Goal: Information Seeking & Learning: Compare options

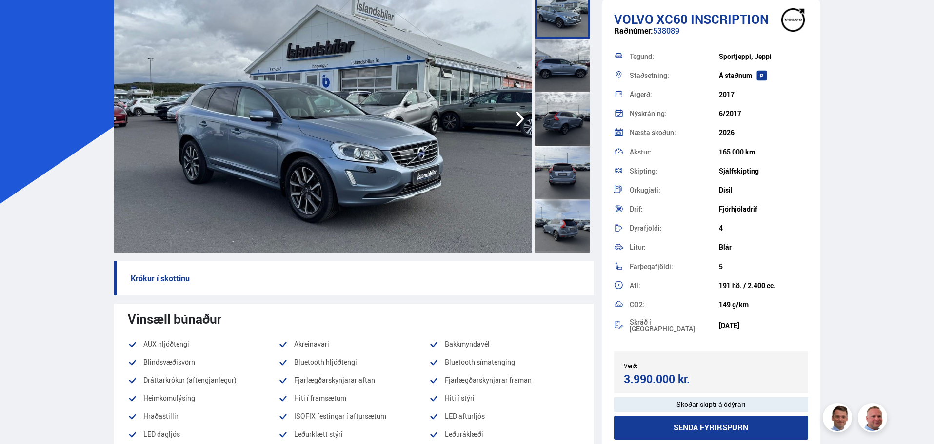
scroll to position [85, 0]
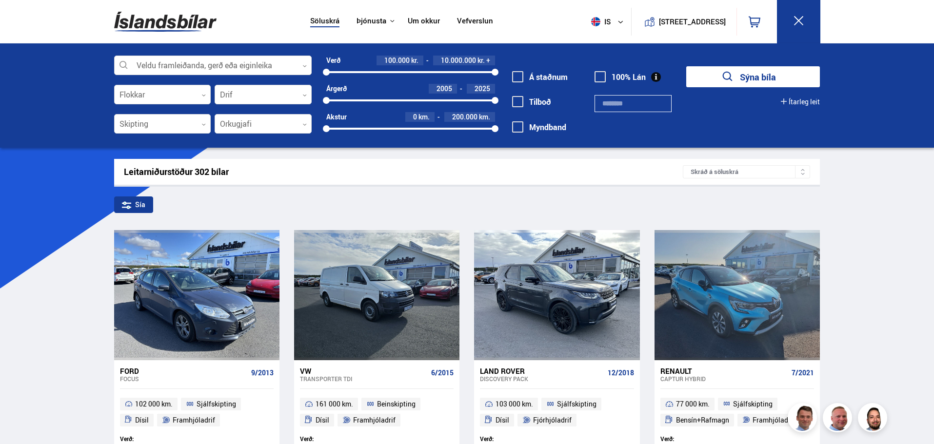
click at [158, 20] on img at bounding box center [165, 22] width 102 height 32
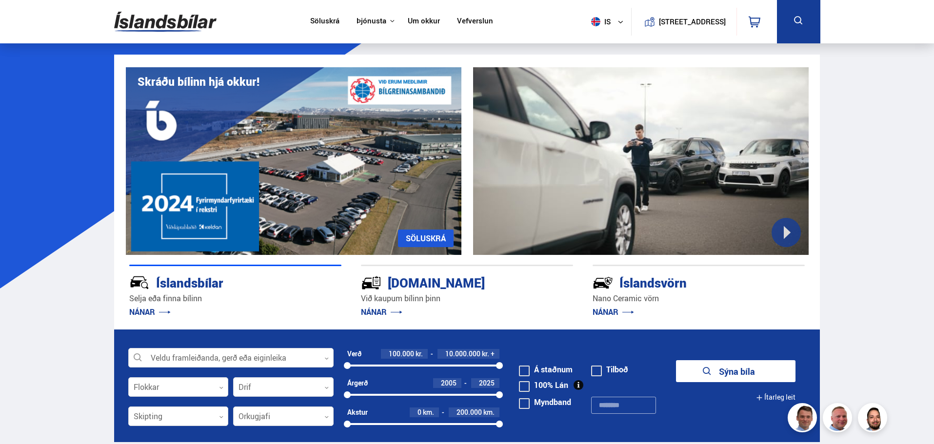
click at [320, 19] on link "Söluskrá" at bounding box center [324, 22] width 29 height 10
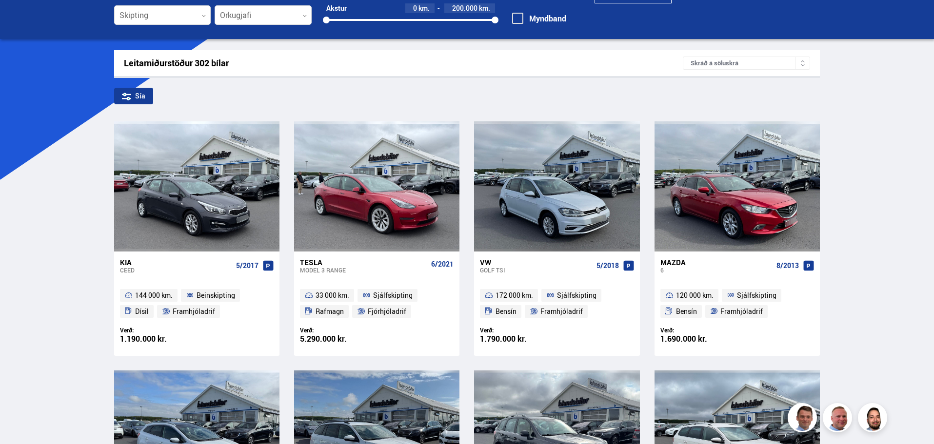
scroll to position [110, 0]
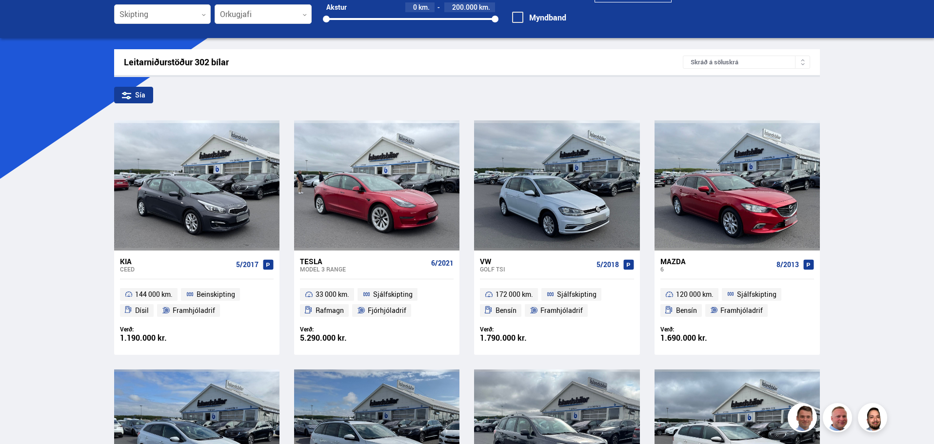
click at [123, 261] on div "Kia" at bounding box center [176, 261] width 112 height 9
click at [488, 262] on div "VW" at bounding box center [536, 261] width 112 height 9
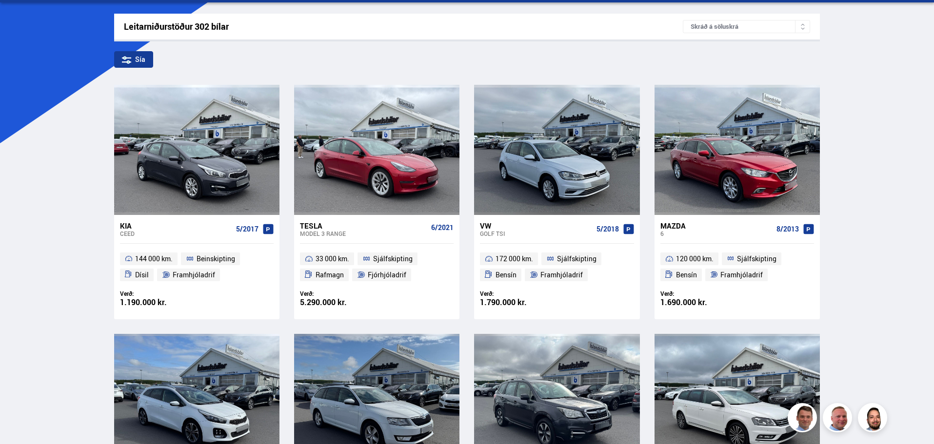
scroll to position [146, 0]
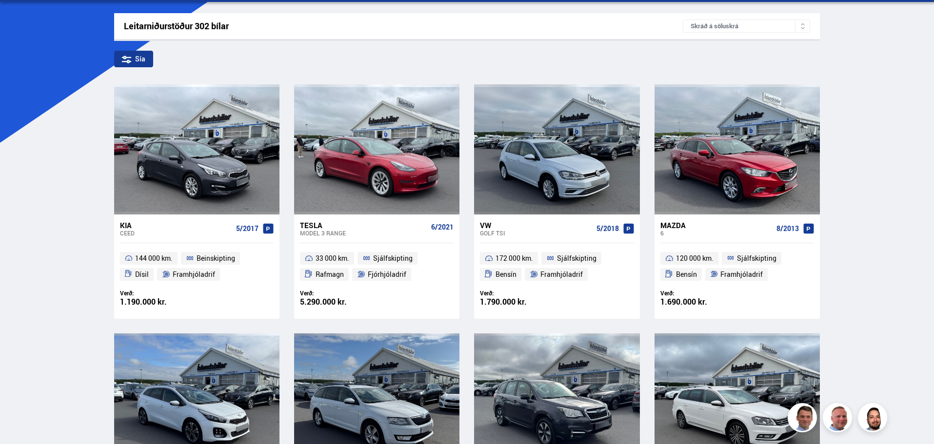
click at [671, 226] on div "Mazda" at bounding box center [717, 225] width 112 height 9
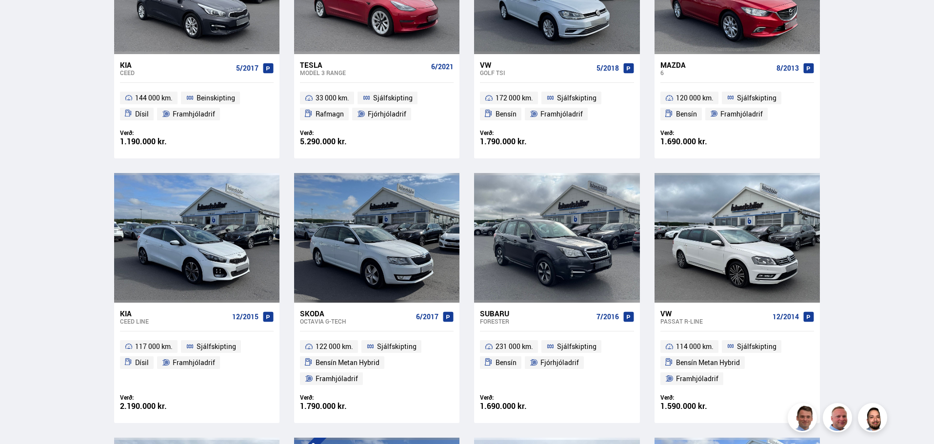
scroll to position [306, 0]
click at [123, 316] on div "Kia" at bounding box center [174, 314] width 108 height 9
click at [312, 319] on div "Octavia G-TECH" at bounding box center [356, 322] width 112 height 7
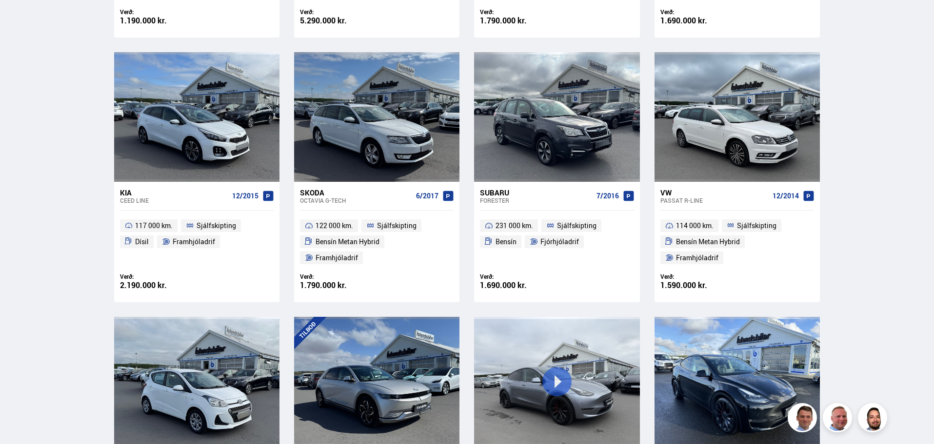
scroll to position [428, 0]
click at [673, 197] on div "Passat R-LINE" at bounding box center [715, 200] width 108 height 7
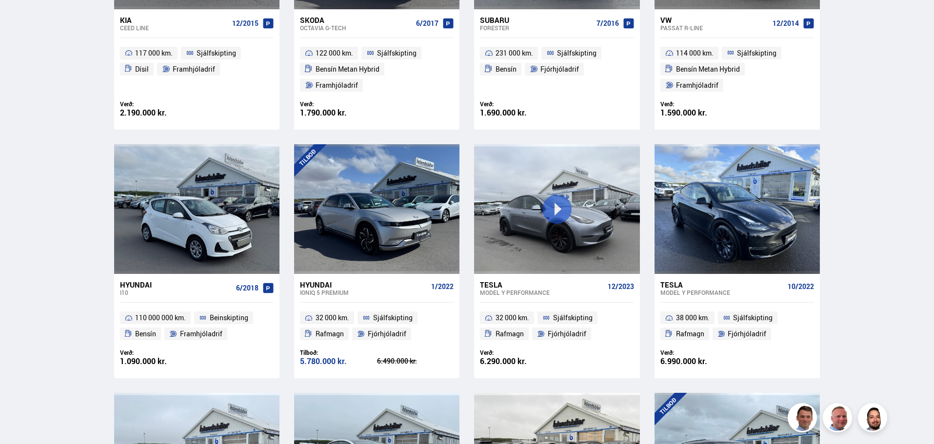
scroll to position [601, 0]
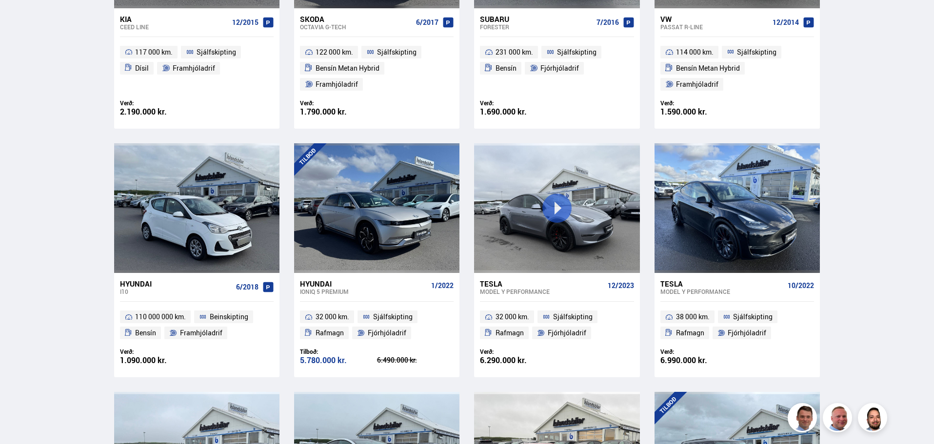
click at [318, 280] on div "Hyundai" at bounding box center [363, 284] width 127 height 9
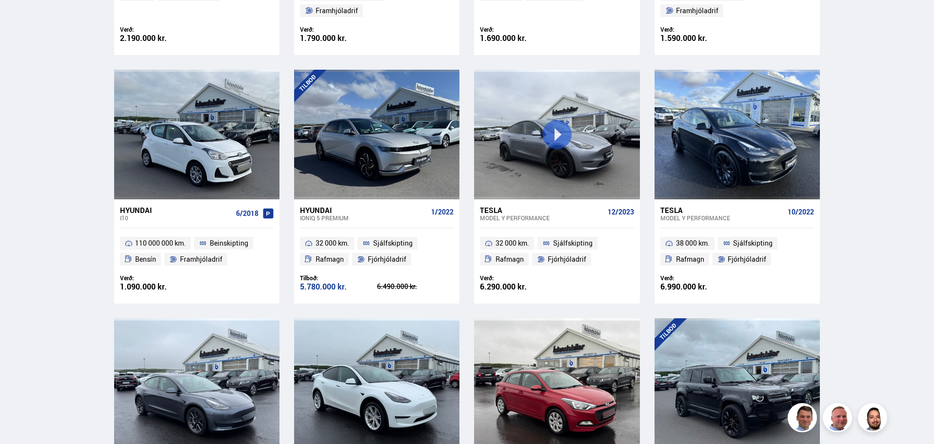
scroll to position [675, 0]
click at [486, 214] on div "Model Y PERFORMANCE" at bounding box center [541, 217] width 123 height 7
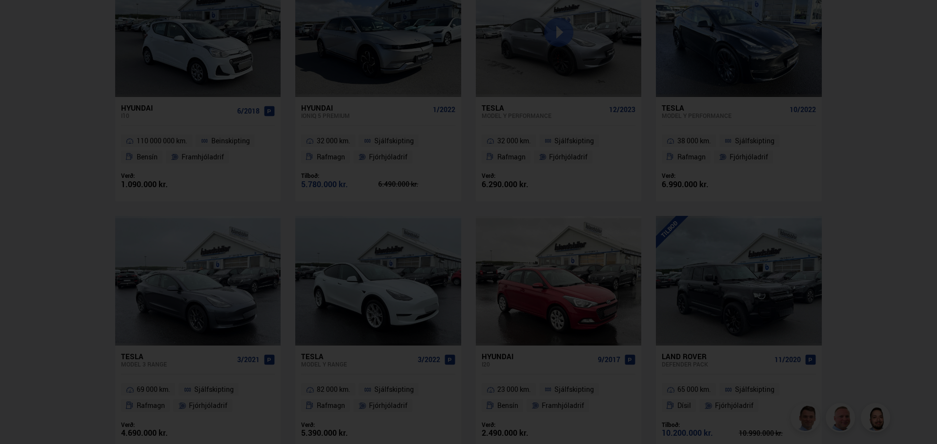
click at [22, 285] on div at bounding box center [468, 222] width 937 height 444
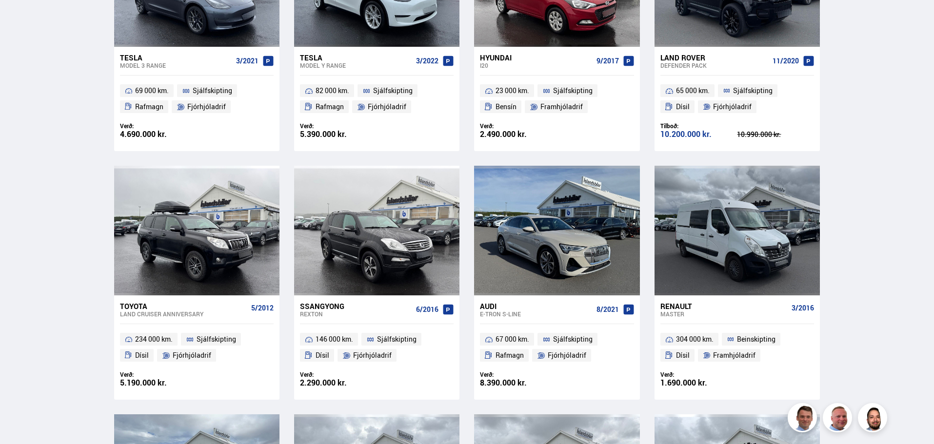
scroll to position [1077, 0]
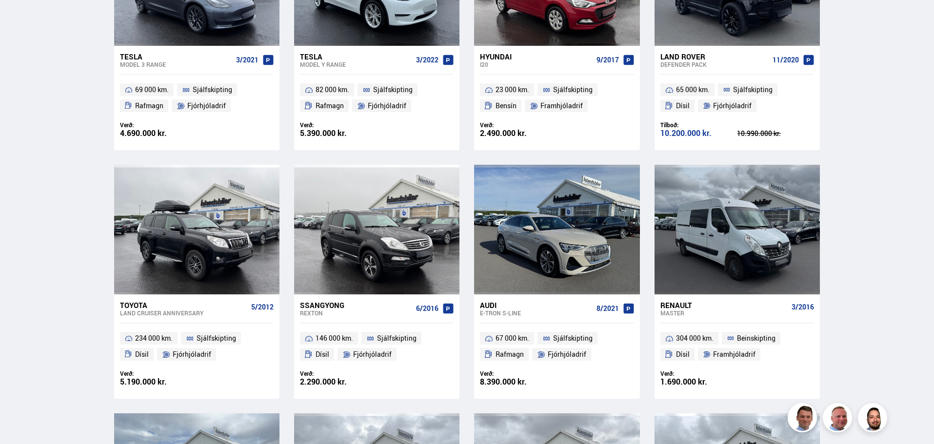
click at [134, 301] on div "Toyota" at bounding box center [183, 305] width 127 height 9
click at [321, 301] on div "Ssangyong" at bounding box center [356, 305] width 112 height 9
click at [493, 301] on div "Audi" at bounding box center [536, 305] width 112 height 9
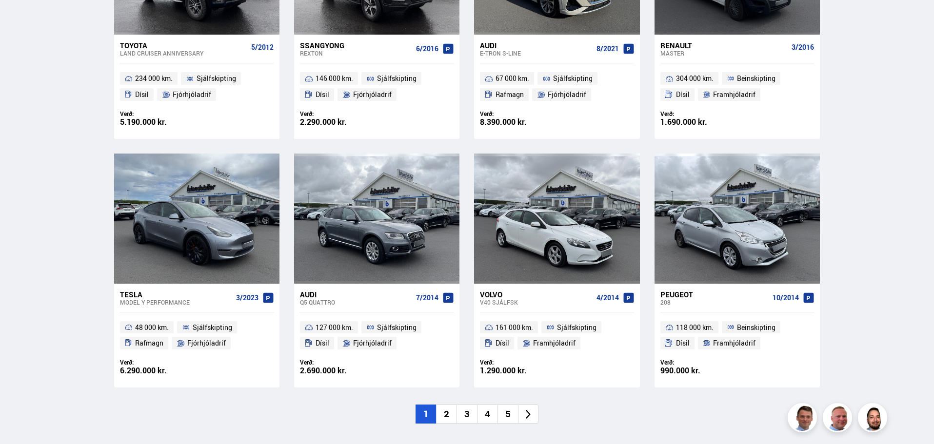
scroll to position [1340, 0]
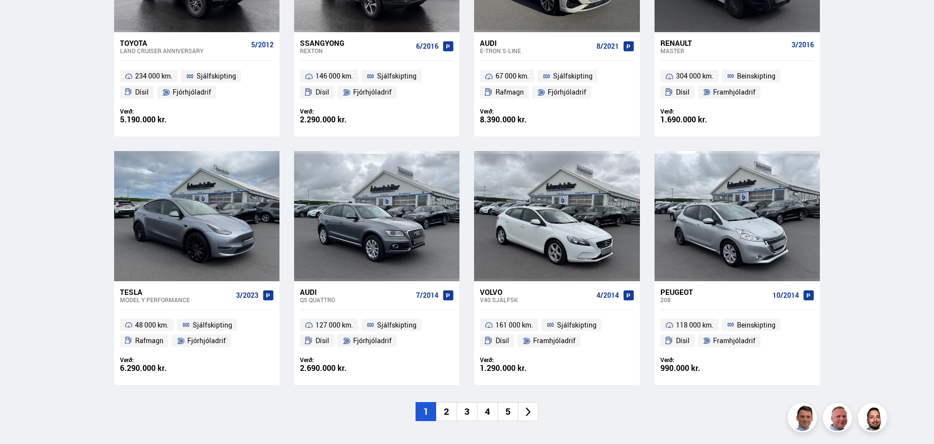
click at [447, 403] on li "2" at bounding box center [446, 412] width 20 height 19
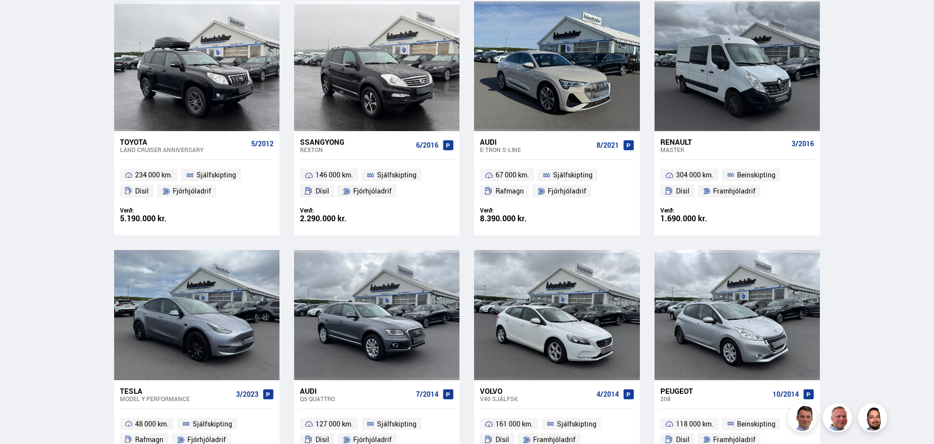
scroll to position [0, 0]
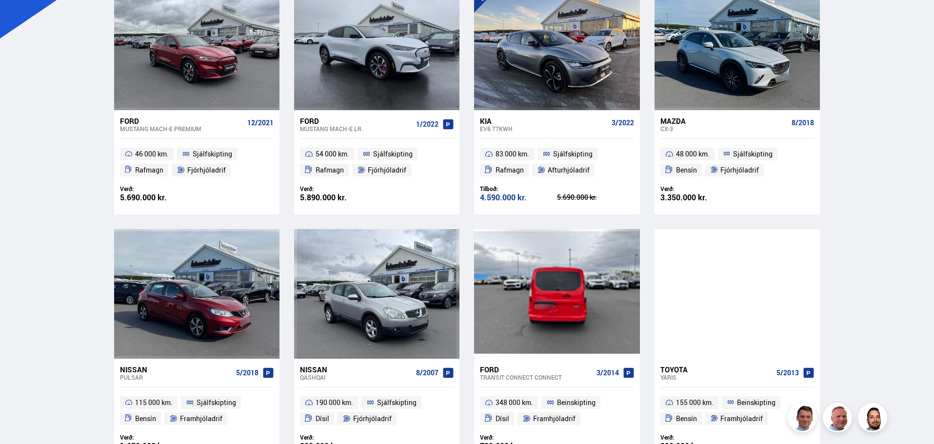
scroll to position [251, 0]
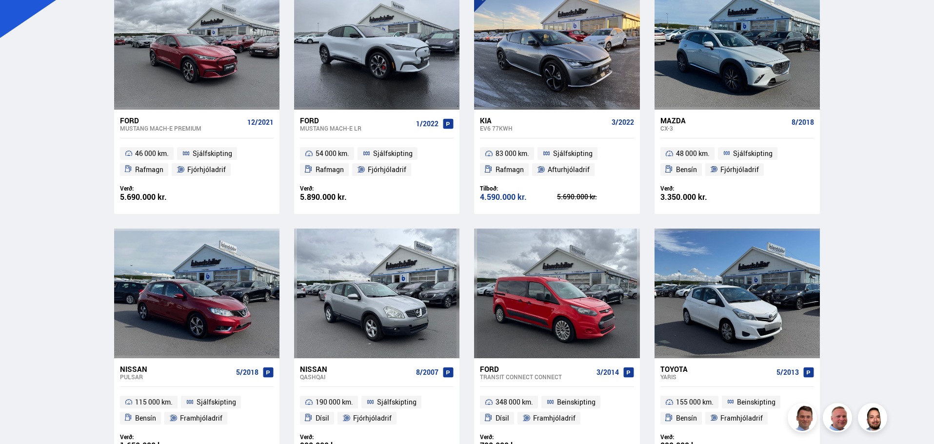
click at [489, 124] on div "Kia" at bounding box center [543, 120] width 127 height 9
click at [136, 123] on div "Ford" at bounding box center [181, 120] width 123 height 9
click at [309, 122] on div "Ford" at bounding box center [356, 120] width 112 height 9
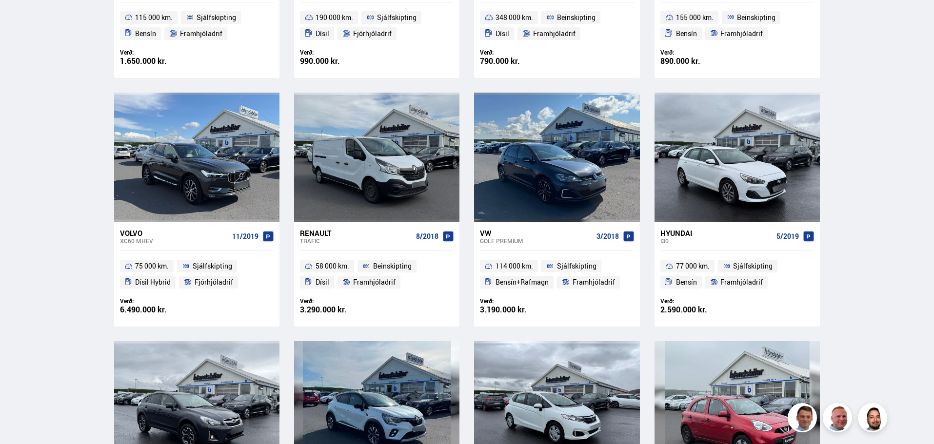
scroll to position [636, 0]
click at [495, 233] on div "VW" at bounding box center [536, 232] width 112 height 9
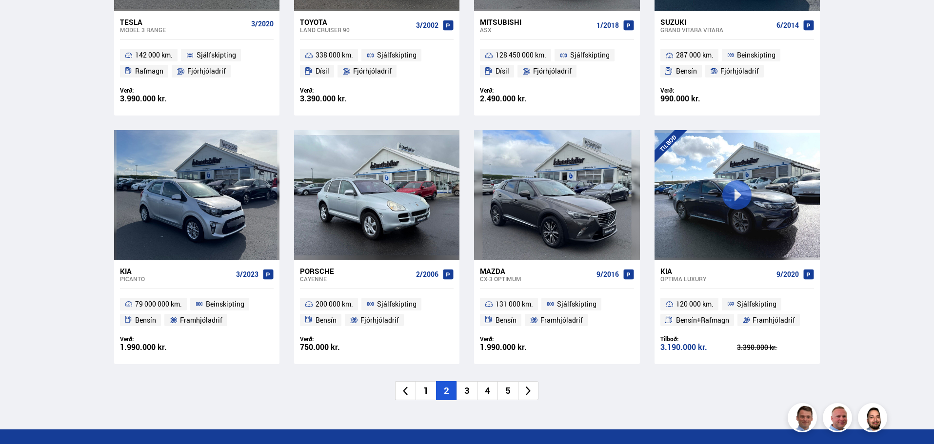
scroll to position [1345, 0]
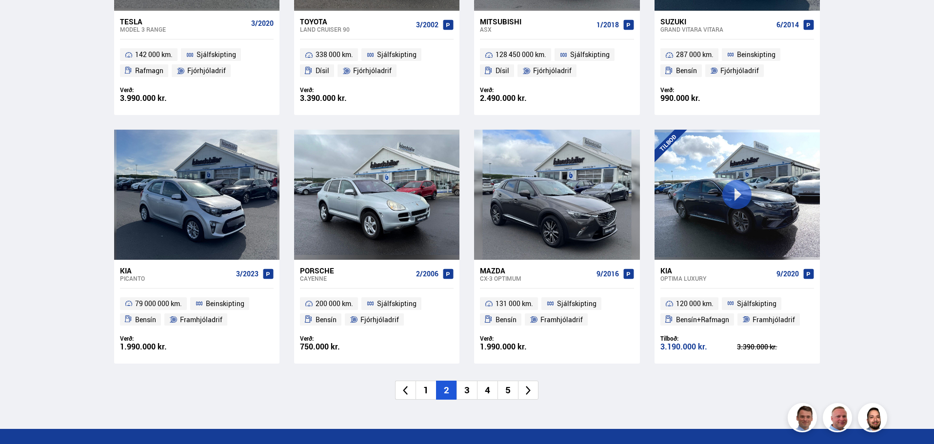
click at [469, 393] on li "3" at bounding box center [467, 390] width 20 height 19
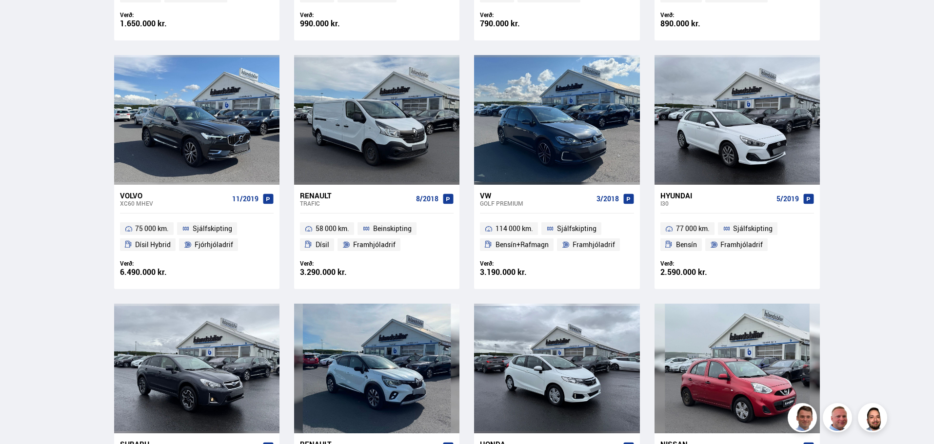
scroll to position [76, 0]
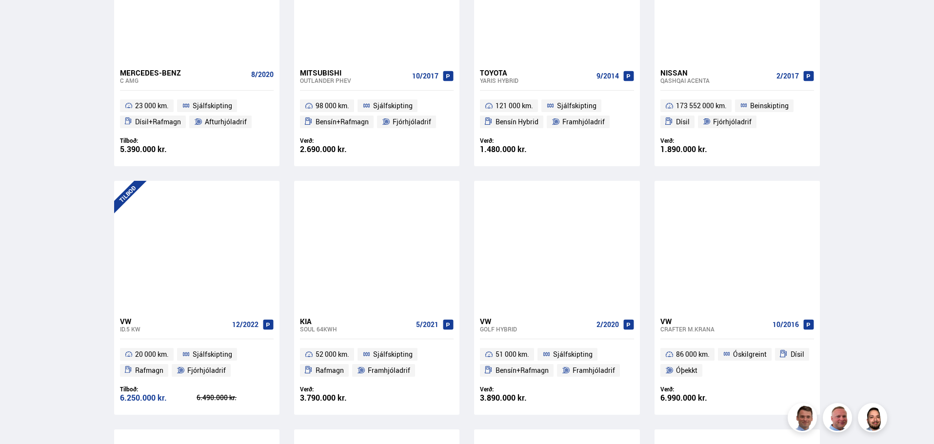
scroll to position [299, 0]
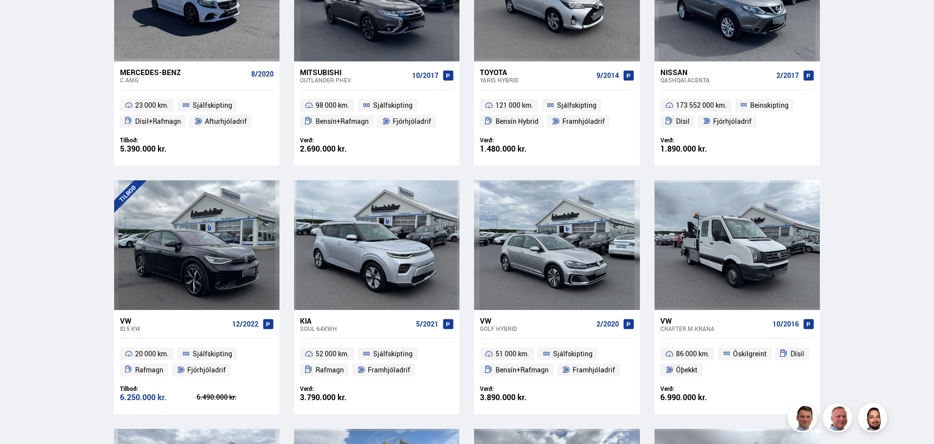
click at [128, 317] on div "VW" at bounding box center [174, 321] width 108 height 9
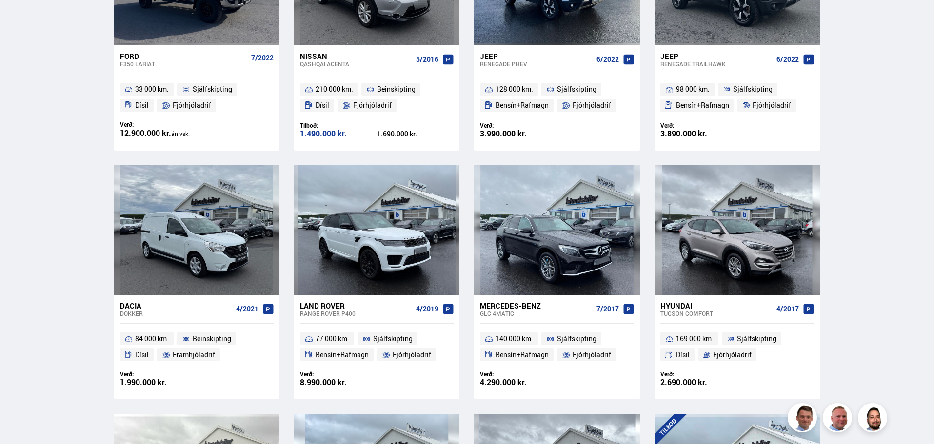
scroll to position [1062, 0]
click at [509, 303] on div "Mercedes-Benz" at bounding box center [536, 305] width 112 height 9
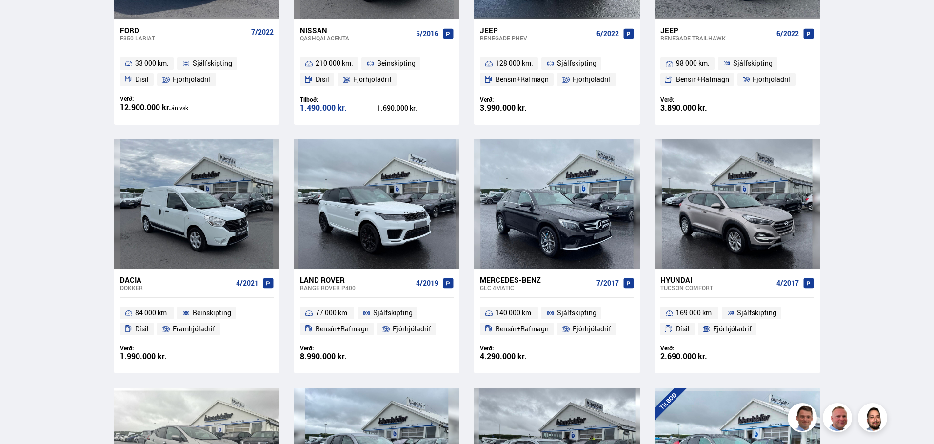
click at [685, 283] on div "Hyundai" at bounding box center [717, 280] width 112 height 9
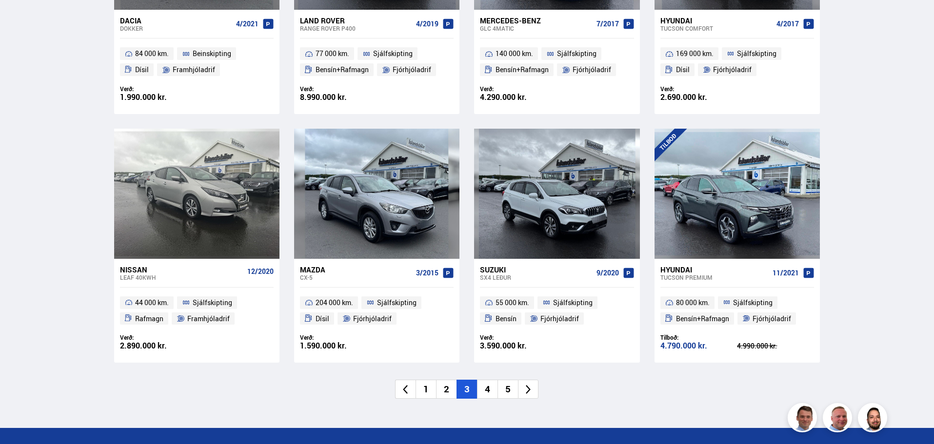
scroll to position [1348, 0]
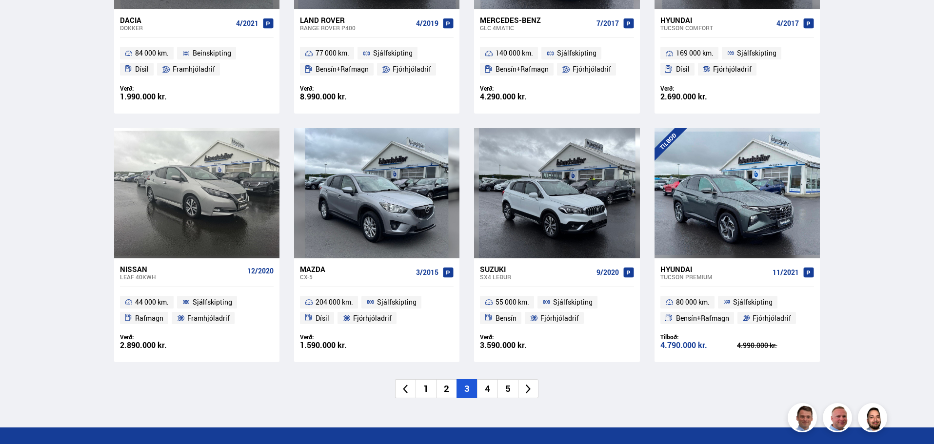
click at [134, 272] on div "Nissan" at bounding box center [181, 269] width 123 height 9
click at [485, 390] on li "4" at bounding box center [487, 389] width 20 height 19
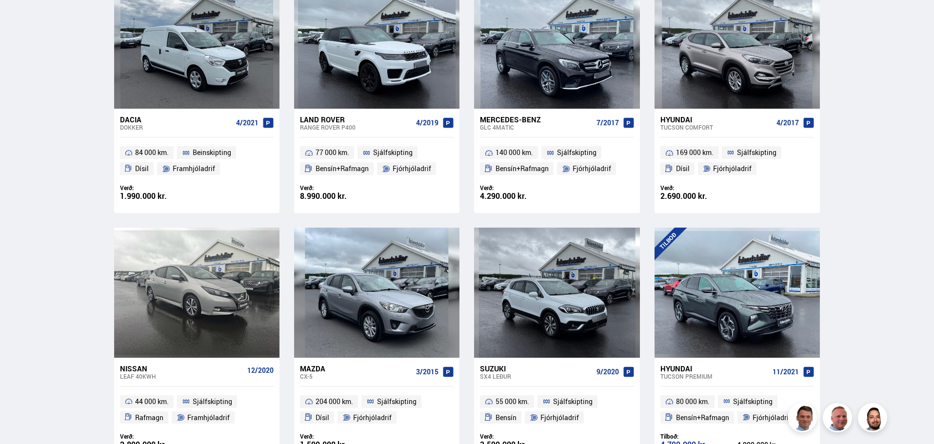
scroll to position [890, 0]
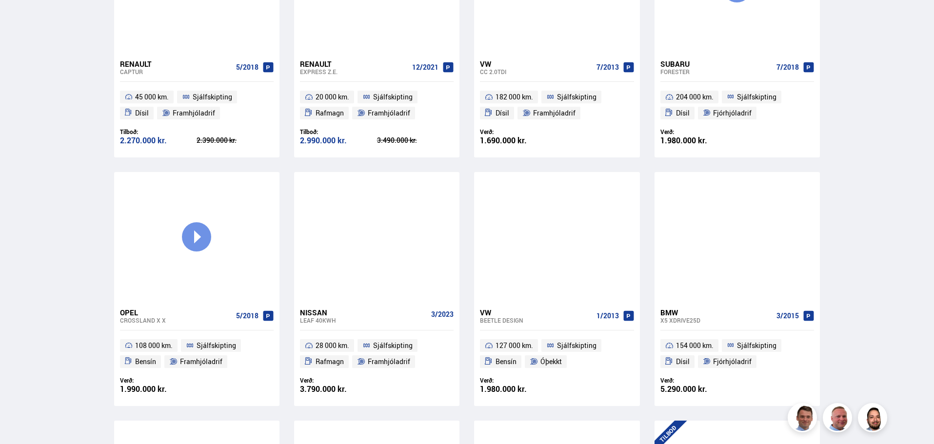
scroll to position [308, 0]
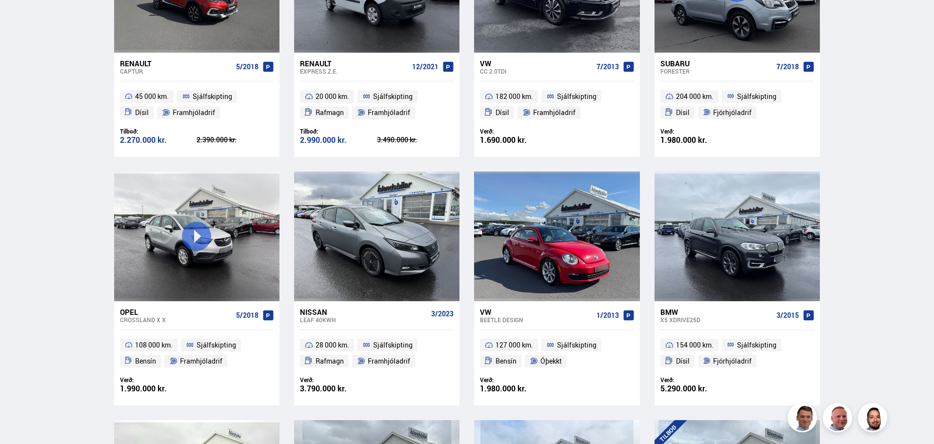
click at [311, 317] on div "Leaf 40KWH" at bounding box center [363, 320] width 127 height 7
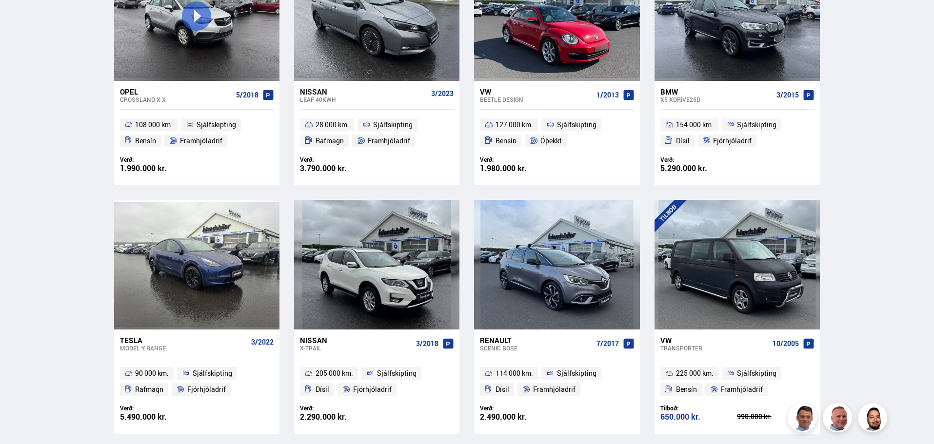
scroll to position [529, 0]
click at [305, 343] on div "Nissan" at bounding box center [356, 340] width 112 height 9
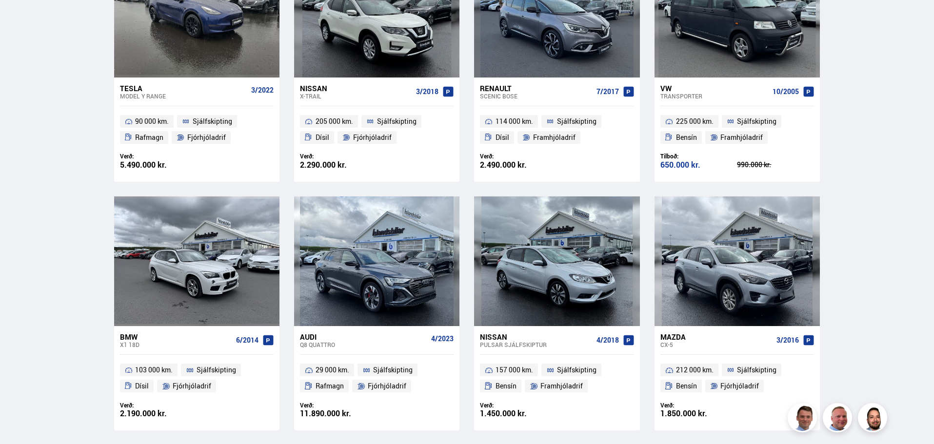
scroll to position [782, 0]
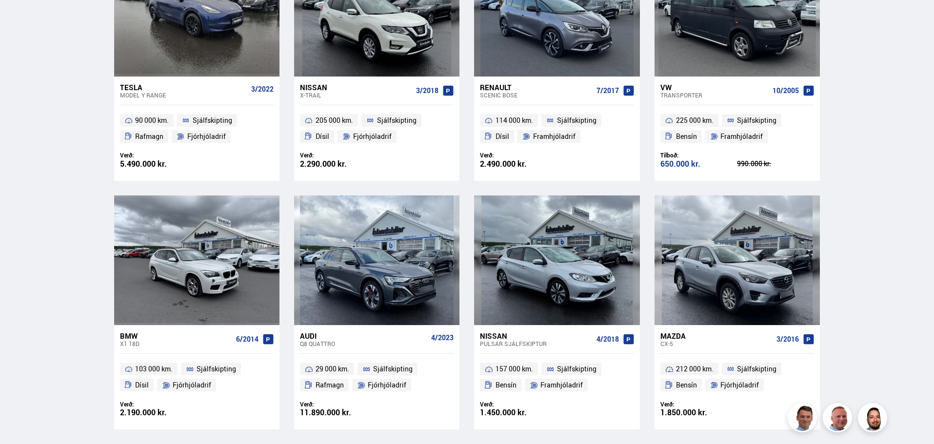
click at [134, 335] on div "BMW" at bounding box center [176, 336] width 112 height 9
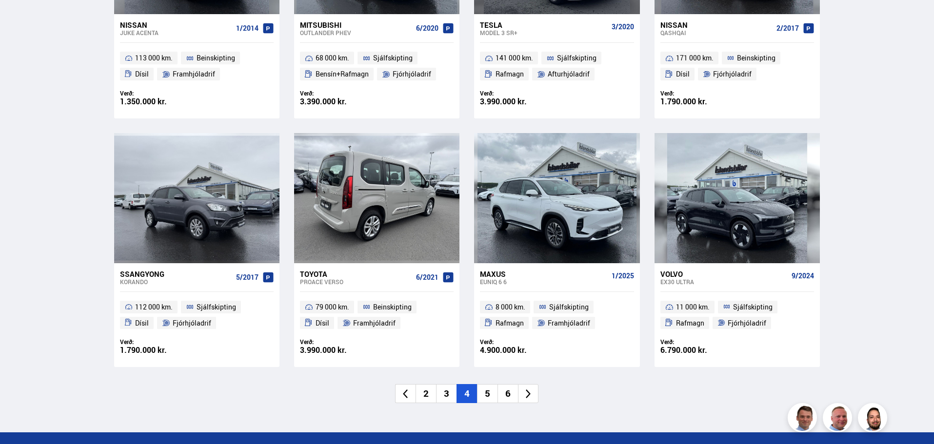
scroll to position [1346, 0]
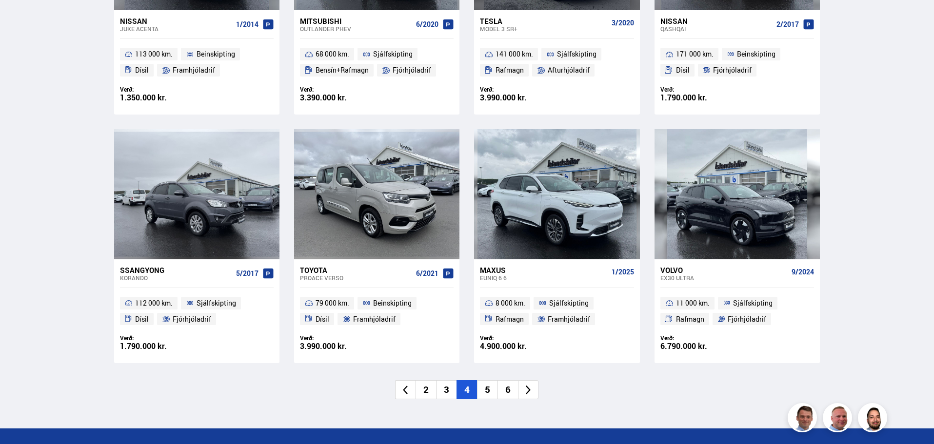
click at [490, 392] on li "5" at bounding box center [487, 390] width 20 height 19
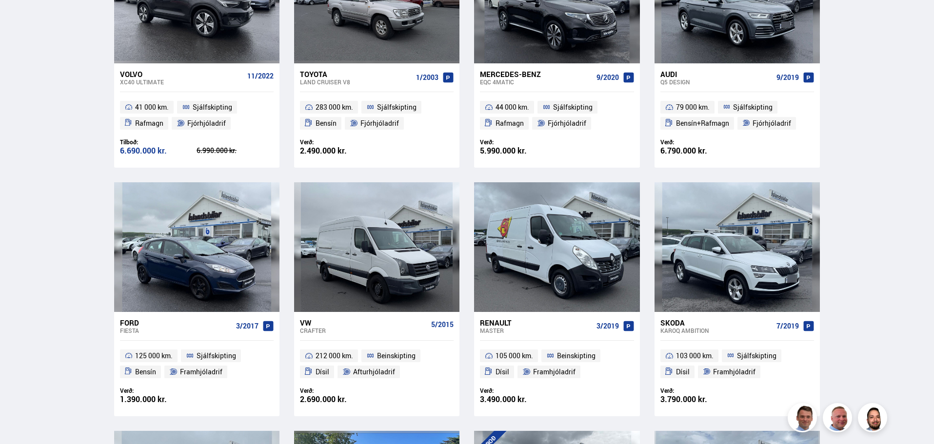
scroll to position [298, 0]
click at [676, 325] on div "Skoda" at bounding box center [717, 322] width 112 height 9
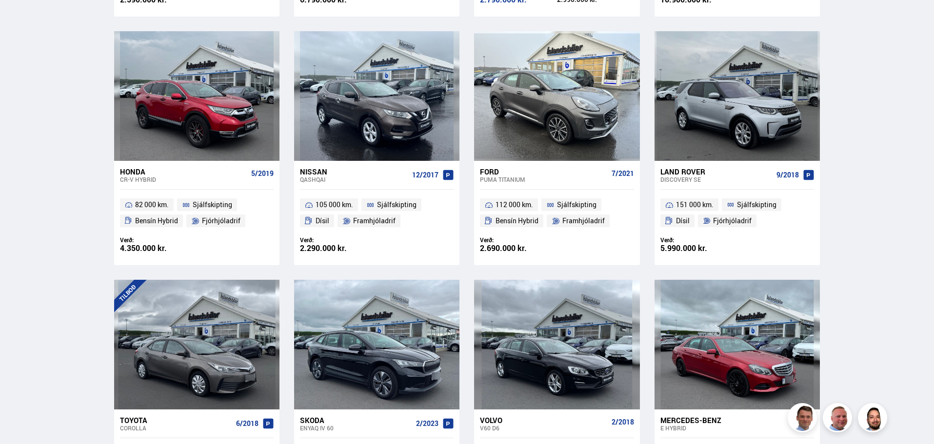
scroll to position [947, 0]
click at [672, 176] on div "Discovery SE" at bounding box center [717, 179] width 112 height 7
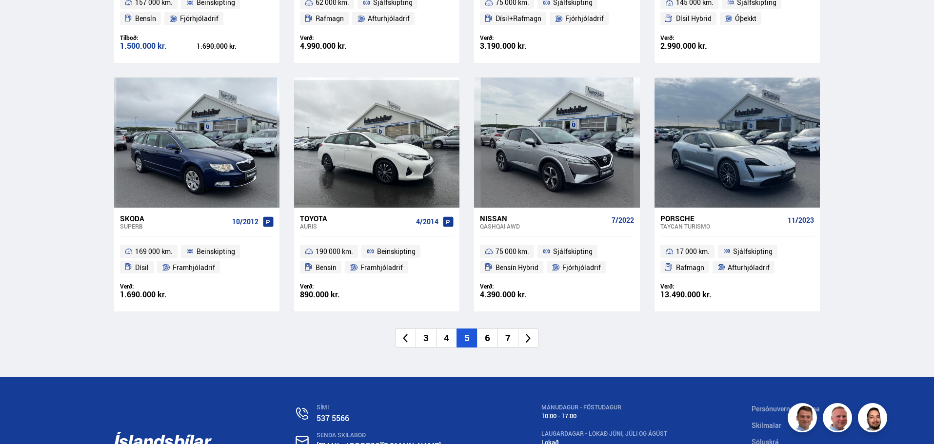
scroll to position [1400, 0]
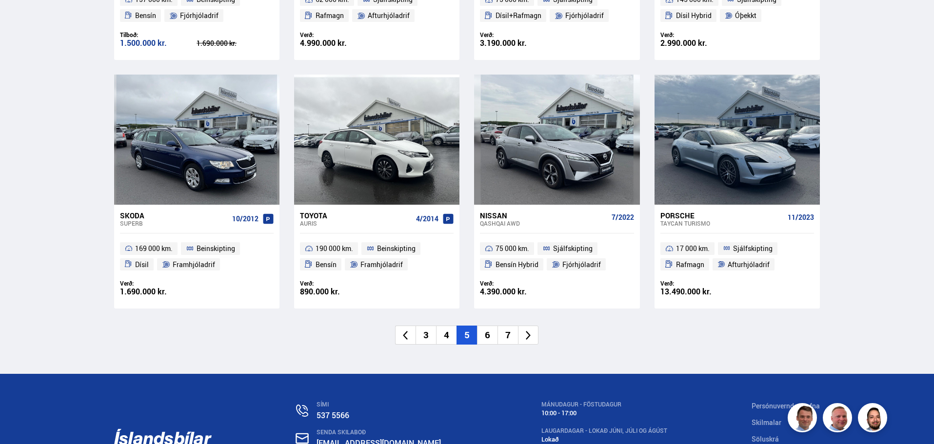
click at [477, 333] on li "6" at bounding box center [487, 335] width 20 height 19
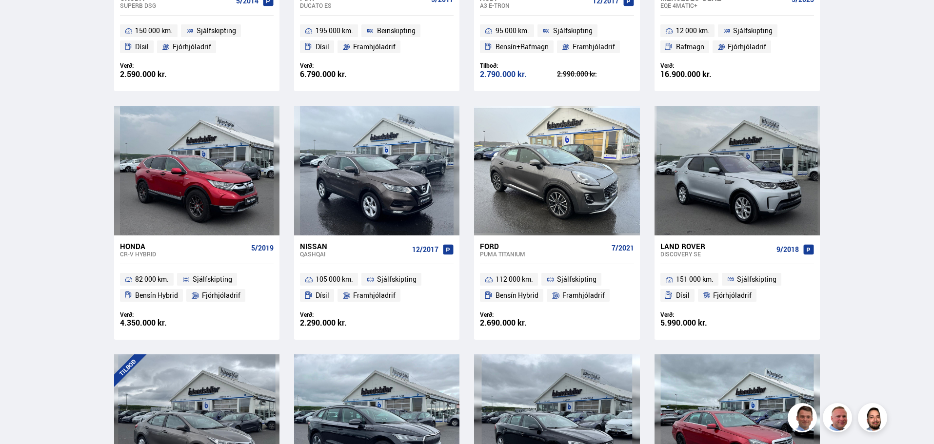
scroll to position [0, 0]
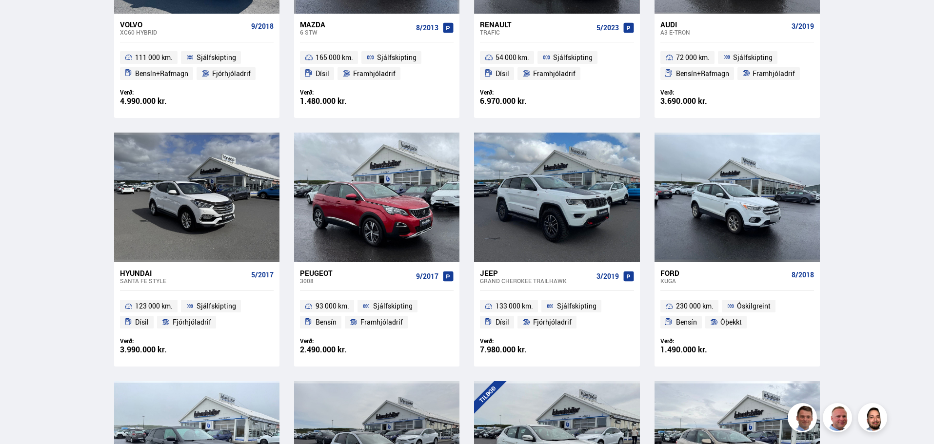
scroll to position [596, 0]
click at [141, 273] on div "Hyundai" at bounding box center [183, 272] width 127 height 9
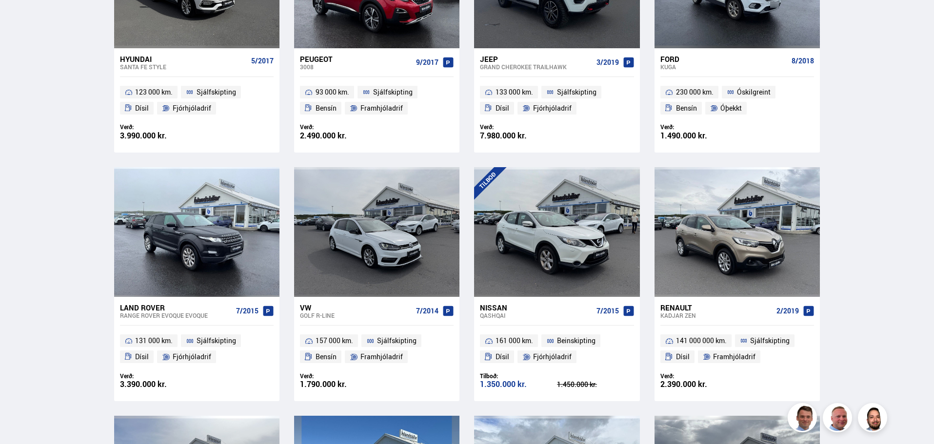
scroll to position [879, 0]
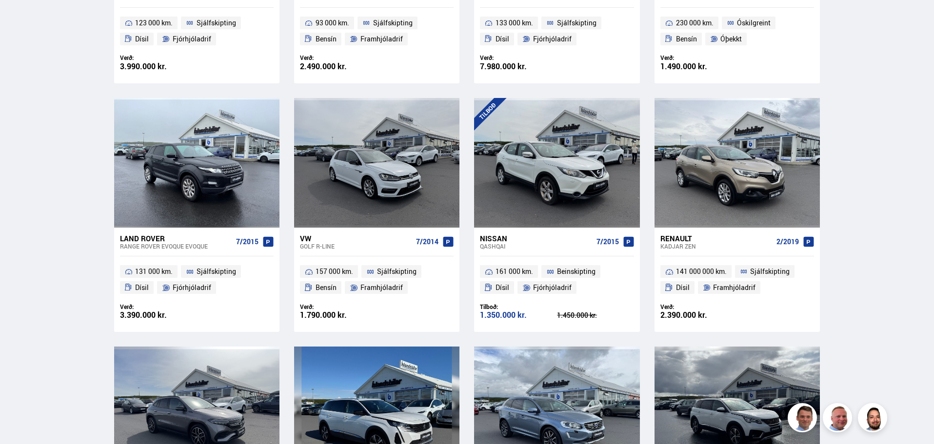
click at [316, 243] on div "Golf R-LINE" at bounding box center [356, 246] width 112 height 7
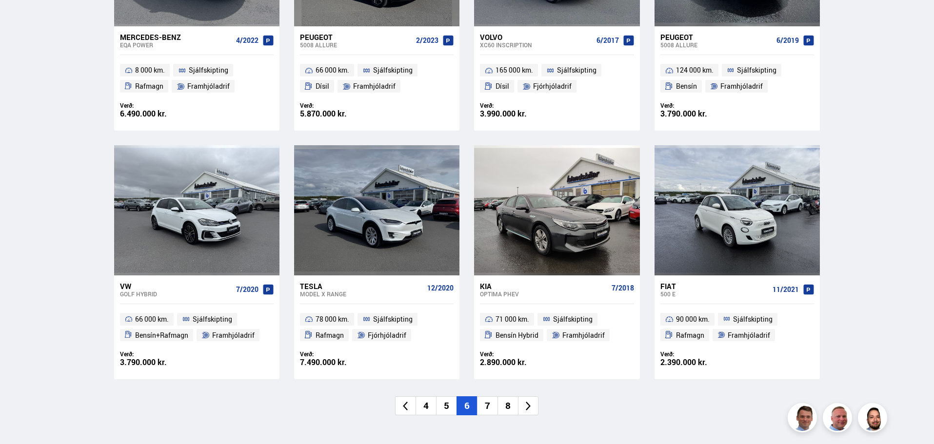
scroll to position [1352, 0]
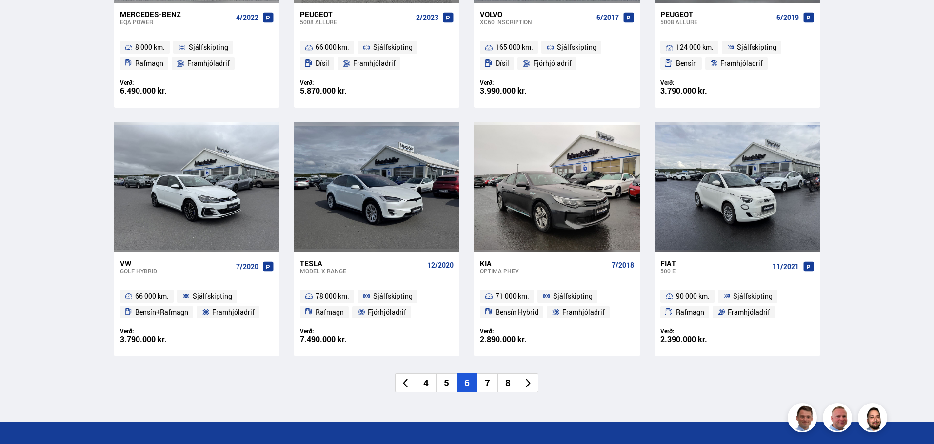
click at [670, 261] on div "Fiat" at bounding box center [715, 263] width 108 height 9
click at [490, 384] on li "7" at bounding box center [487, 383] width 20 height 19
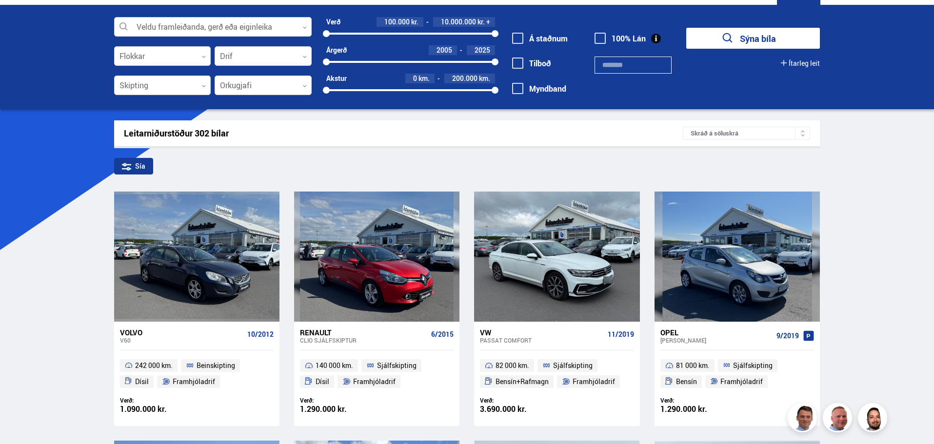
scroll to position [0, 0]
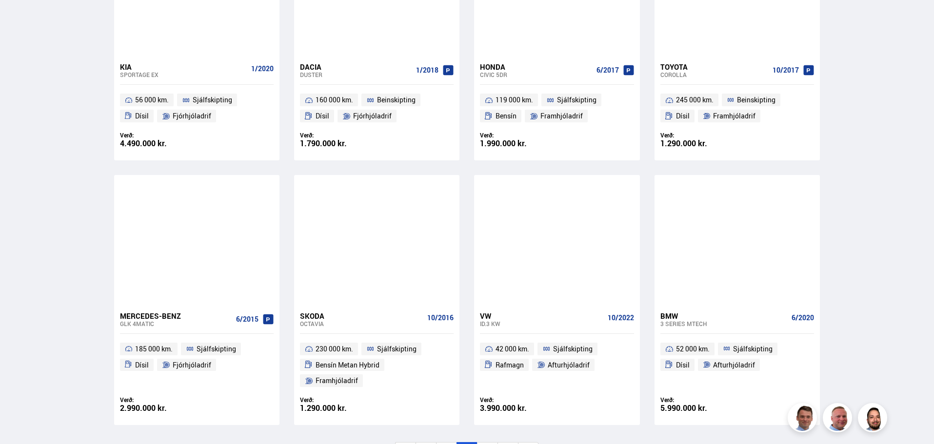
scroll to position [1301, 0]
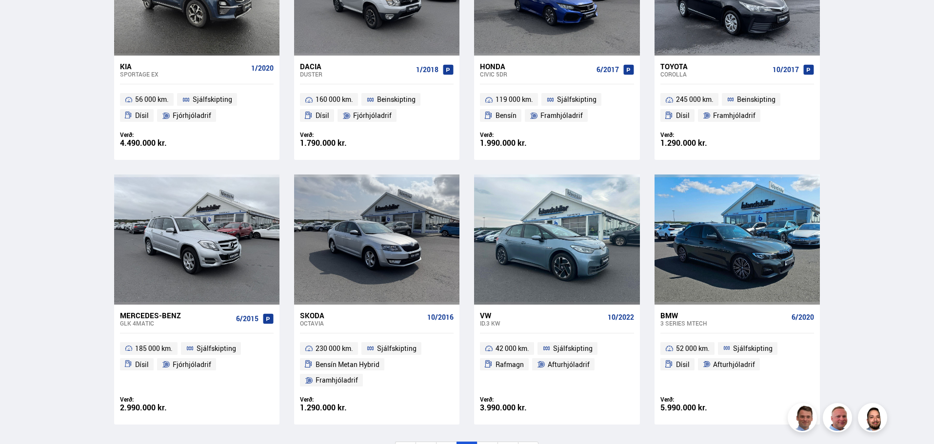
click at [493, 316] on div "VW" at bounding box center [541, 315] width 123 height 9
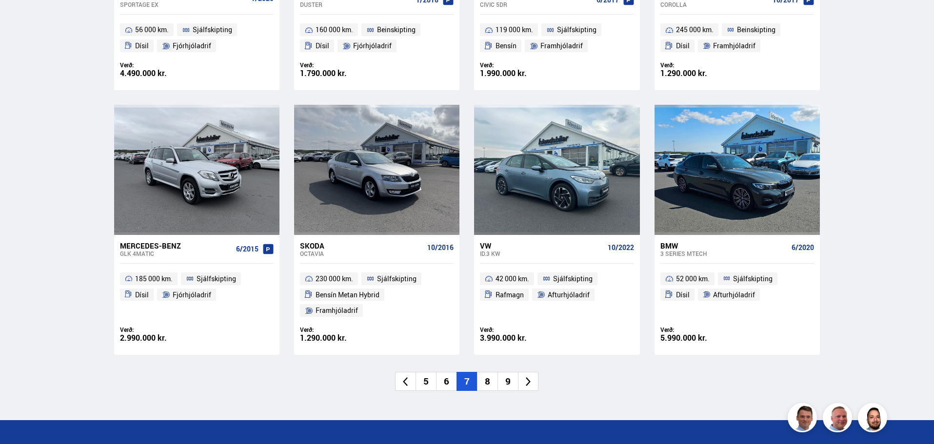
scroll to position [1383, 0]
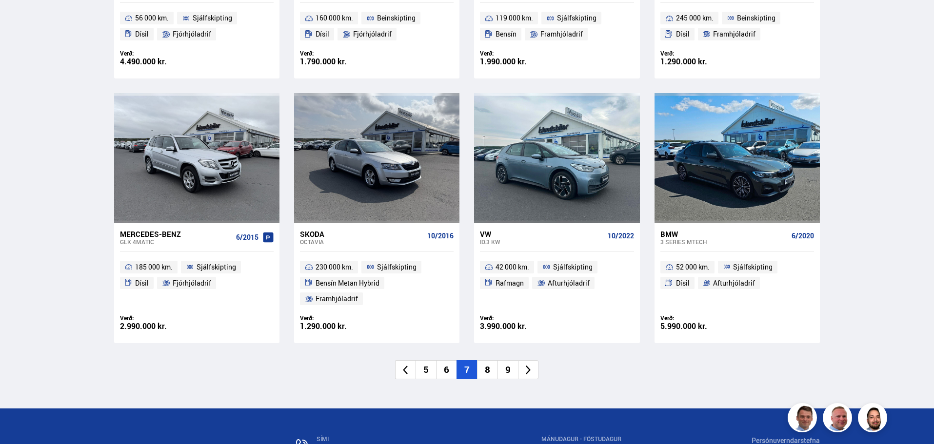
click at [485, 361] on li "8" at bounding box center [487, 370] width 20 height 19
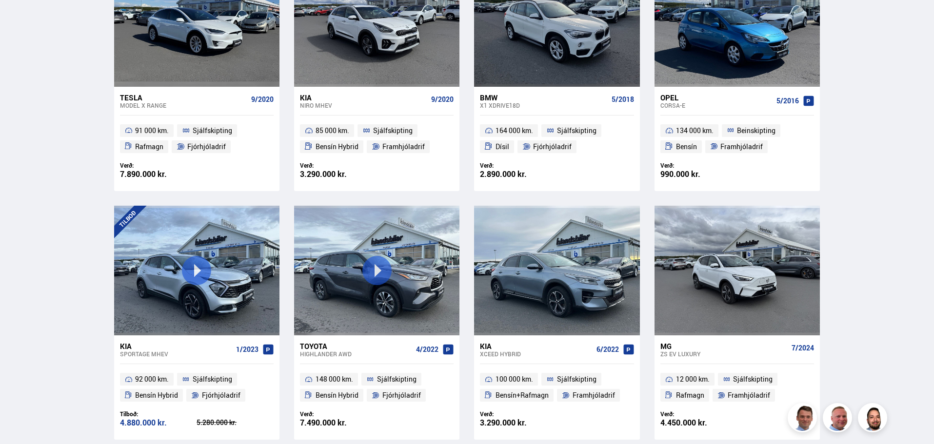
scroll to position [235, 0]
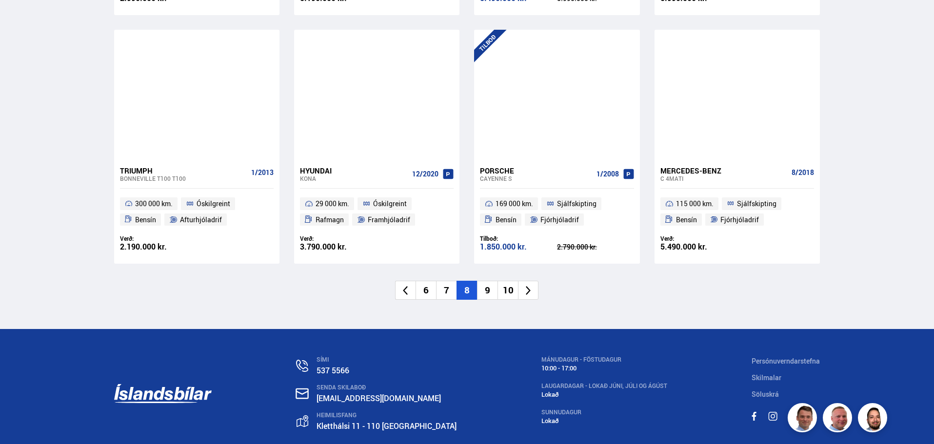
scroll to position [1446, 0]
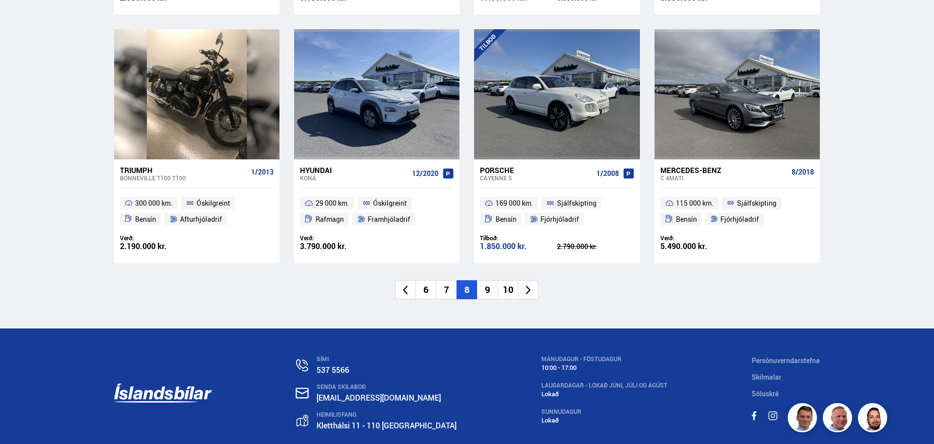
click at [308, 168] on div "Hyundai" at bounding box center [354, 170] width 108 height 9
click at [484, 286] on li "9" at bounding box center [487, 290] width 20 height 19
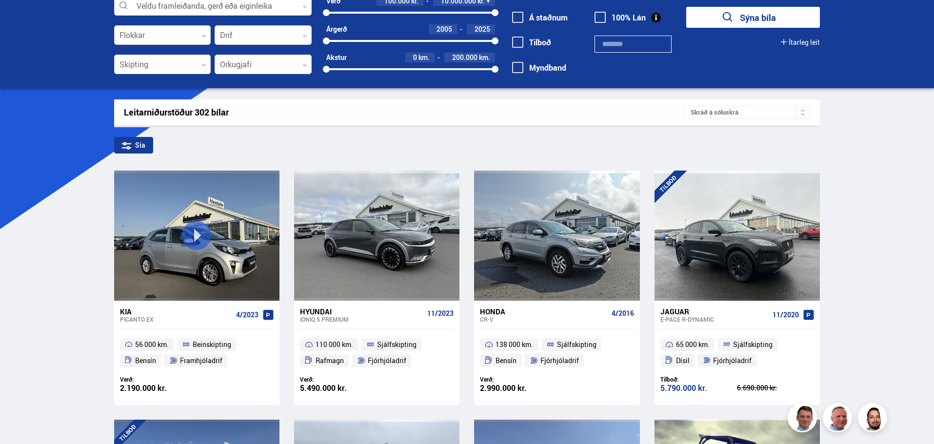
scroll to position [0, 0]
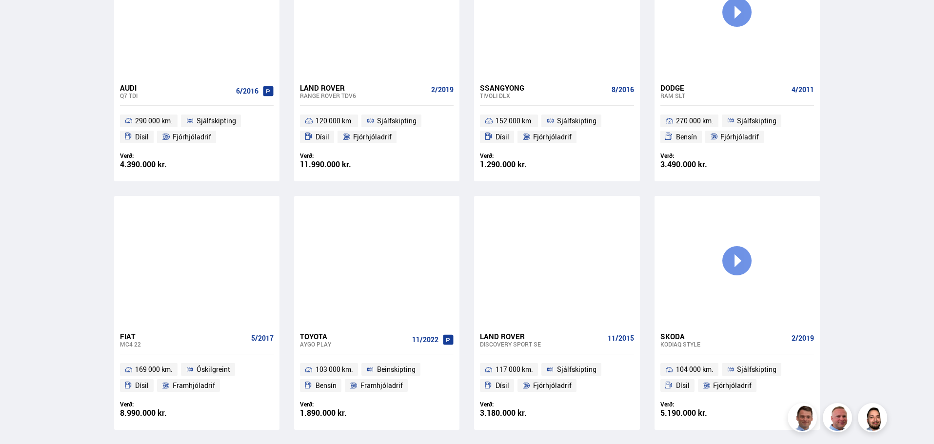
scroll to position [533, 0]
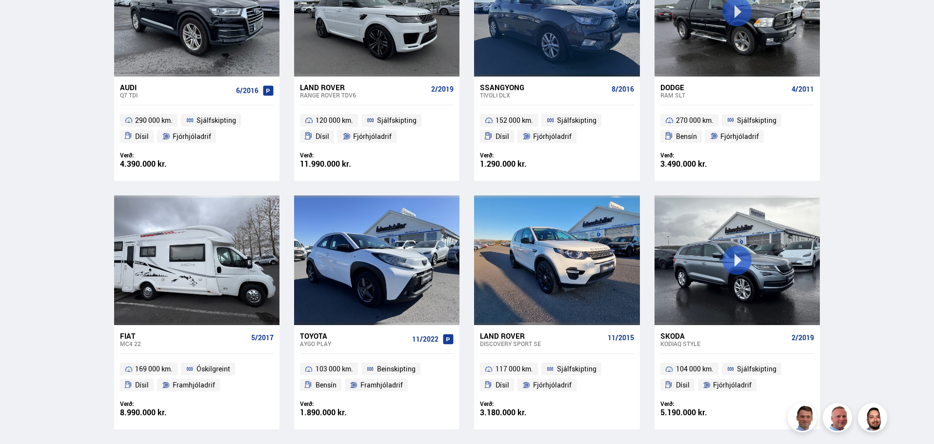
click at [679, 339] on div "Skoda" at bounding box center [724, 336] width 127 height 9
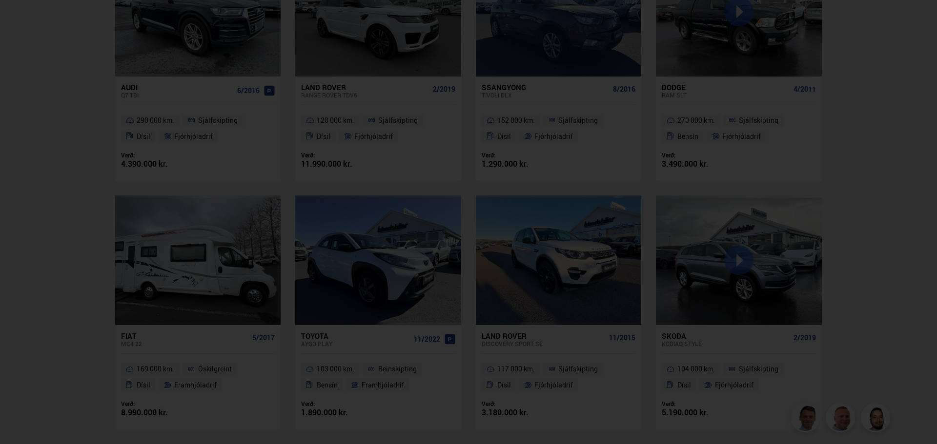
click at [58, 317] on div at bounding box center [468, 222] width 937 height 444
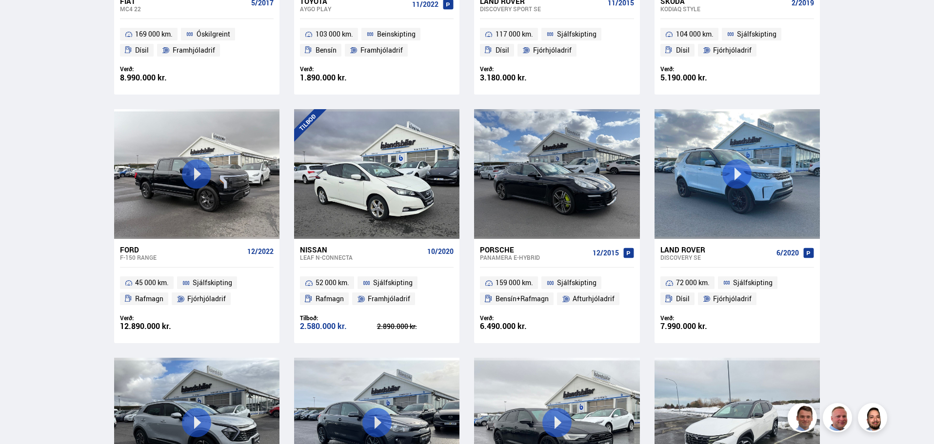
scroll to position [868, 0]
click at [315, 249] on div "Nissan" at bounding box center [361, 249] width 123 height 9
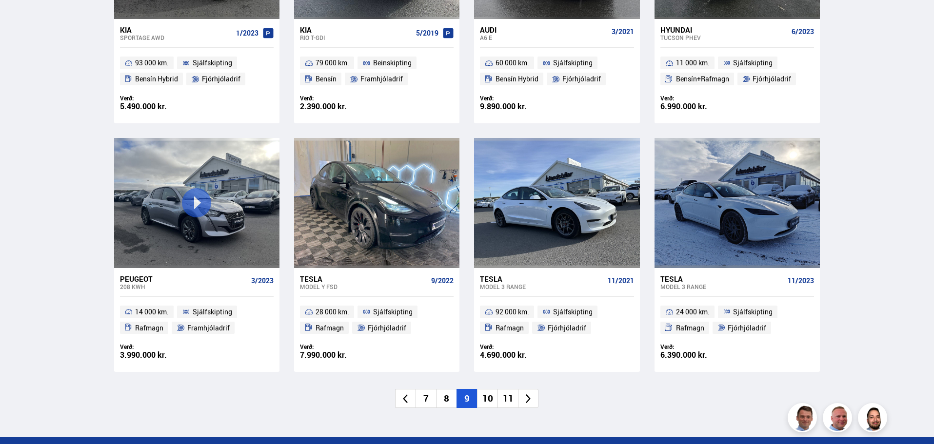
scroll to position [1337, 0]
click at [136, 281] on div "Peugeot" at bounding box center [183, 278] width 127 height 9
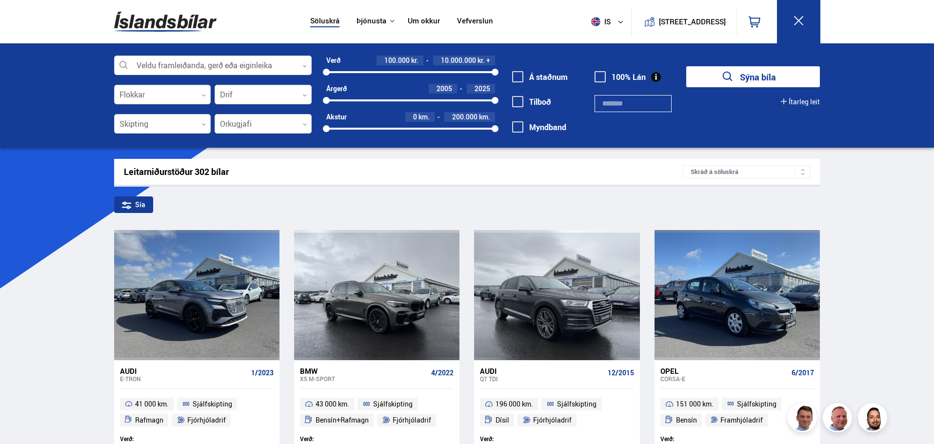
scroll to position [1442, 0]
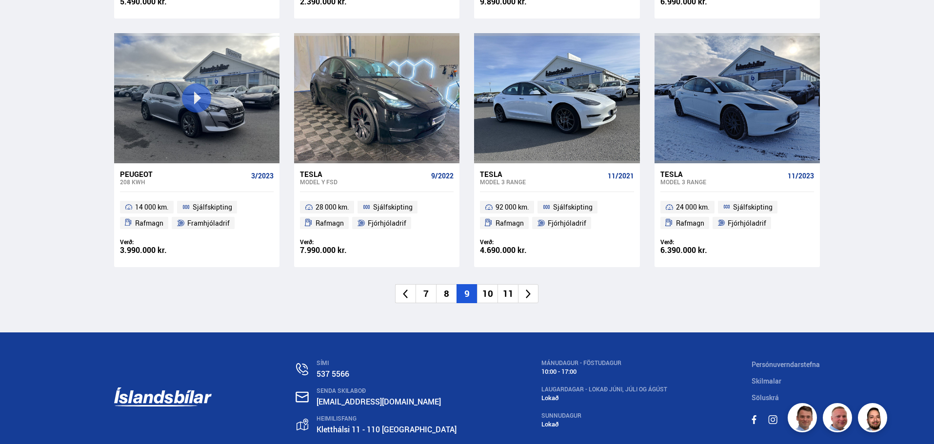
click at [485, 299] on li "10" at bounding box center [487, 293] width 20 height 19
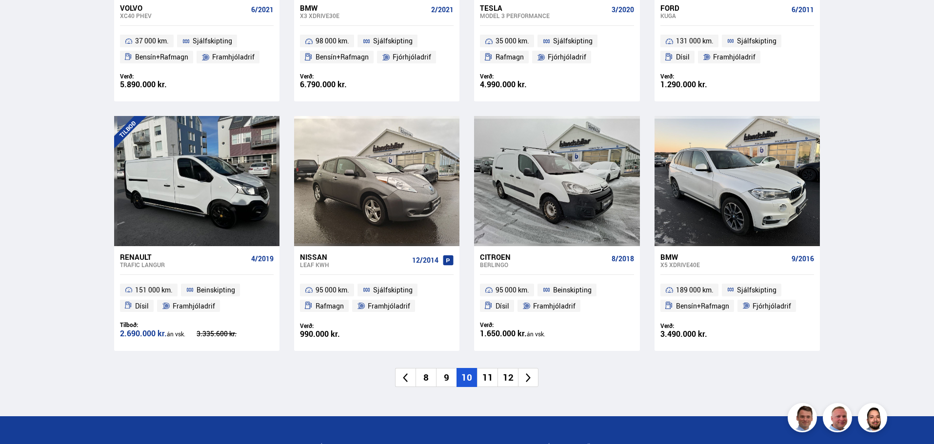
scroll to position [1359, 0]
click at [488, 379] on li "11" at bounding box center [487, 377] width 20 height 19
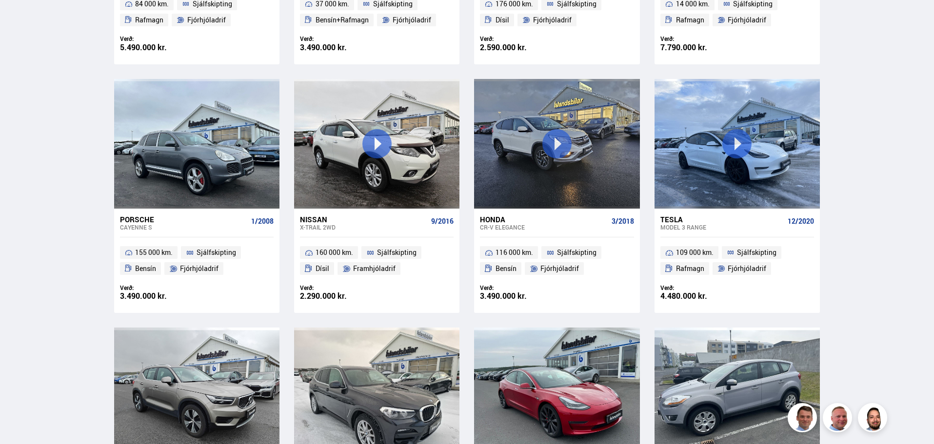
scroll to position [515, 0]
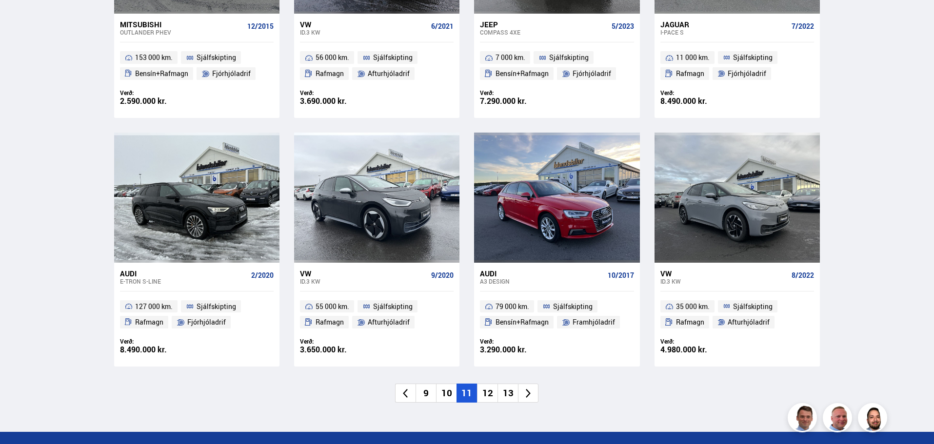
scroll to position [1361, 0]
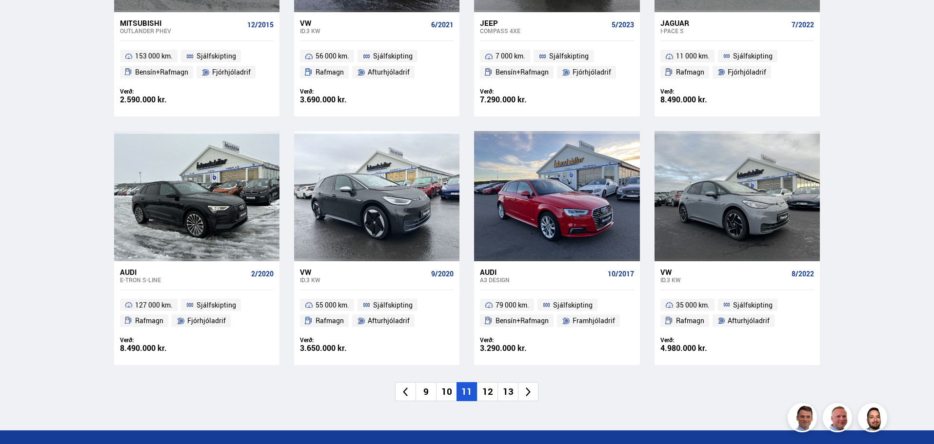
click at [490, 383] on li "12" at bounding box center [487, 392] width 20 height 19
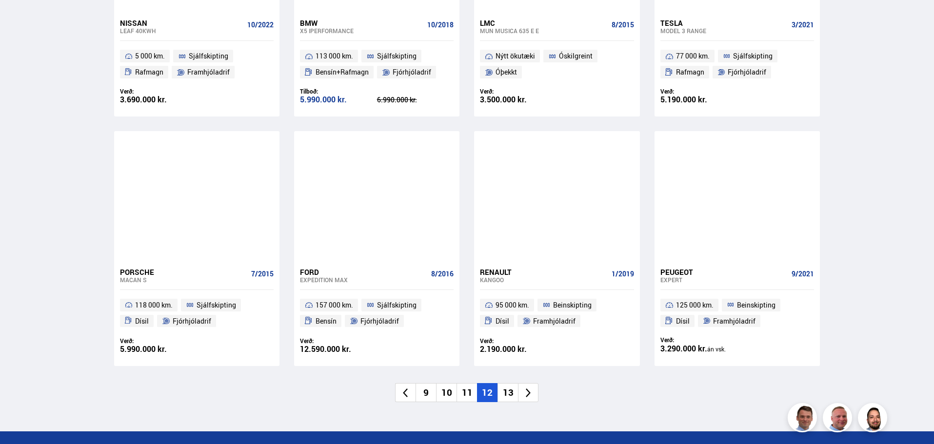
scroll to position [1345, 0]
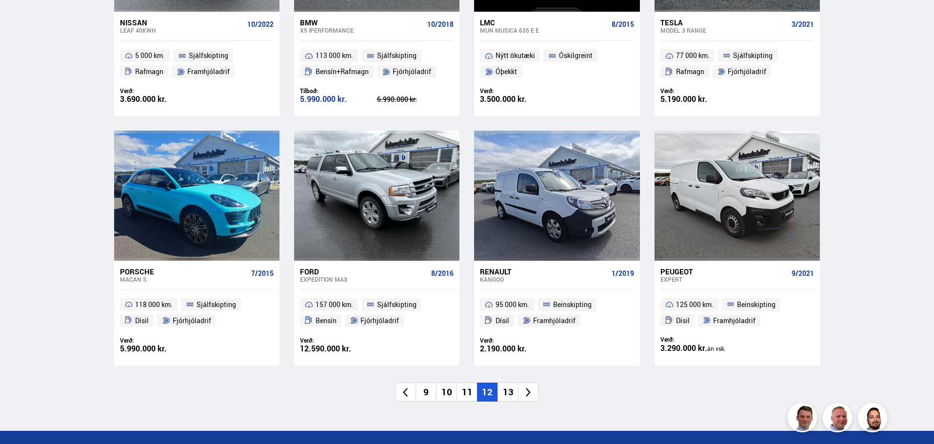
click at [506, 394] on li "13" at bounding box center [508, 392] width 20 height 19
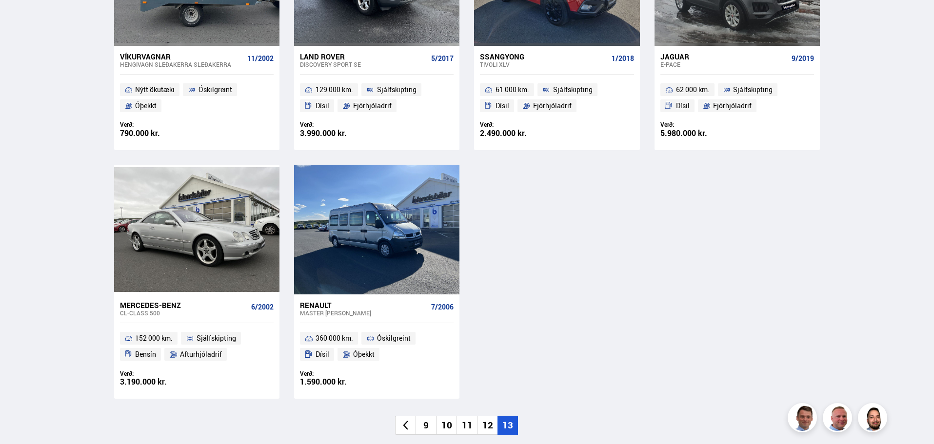
scroll to position [813, 0]
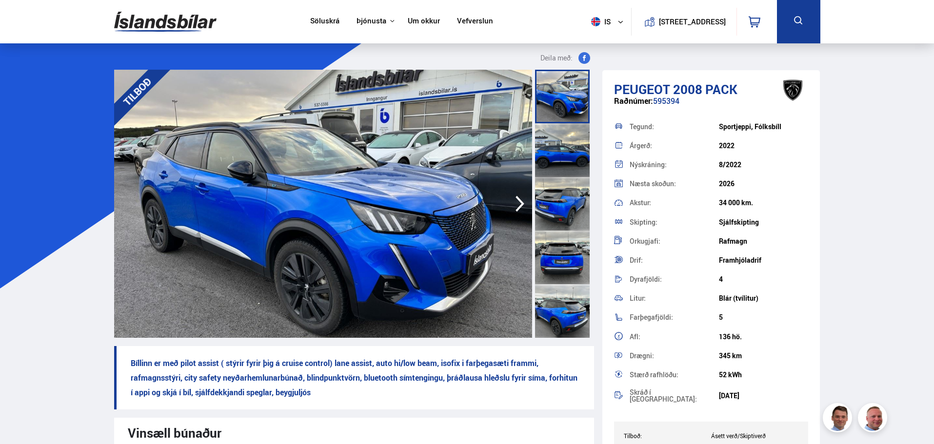
click at [302, 164] on img at bounding box center [323, 204] width 418 height 268
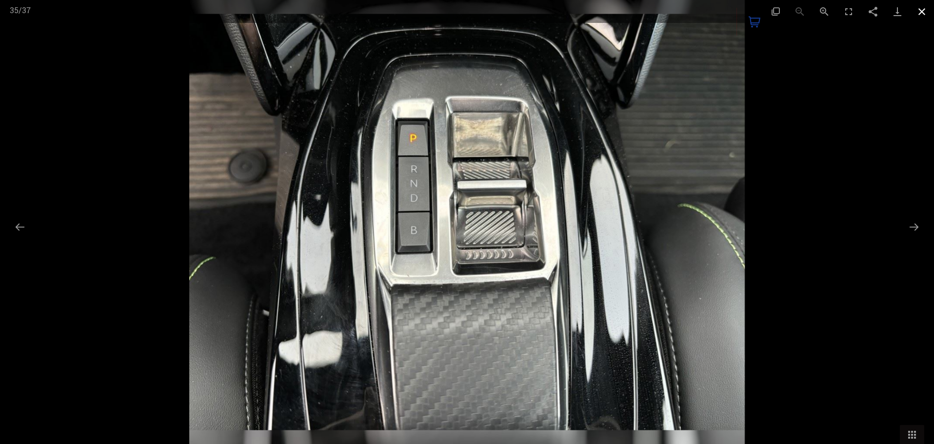
click at [921, 14] on button "Close gallery" at bounding box center [922, 11] width 24 height 23
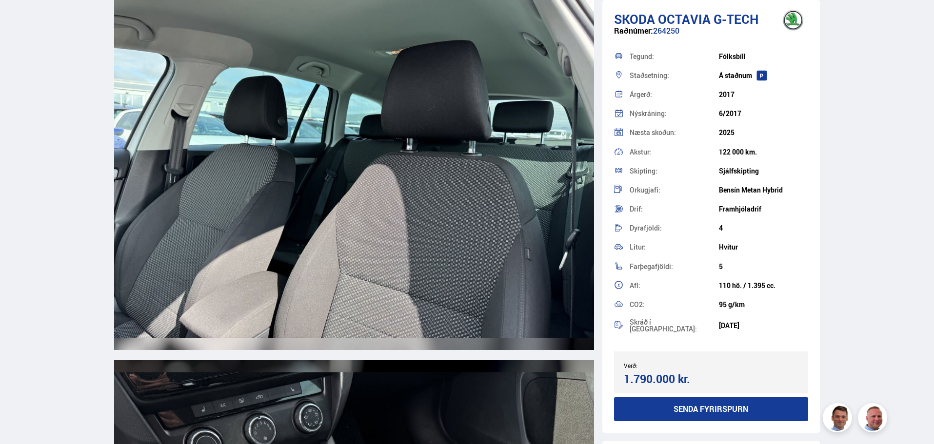
scroll to position [5686, 0]
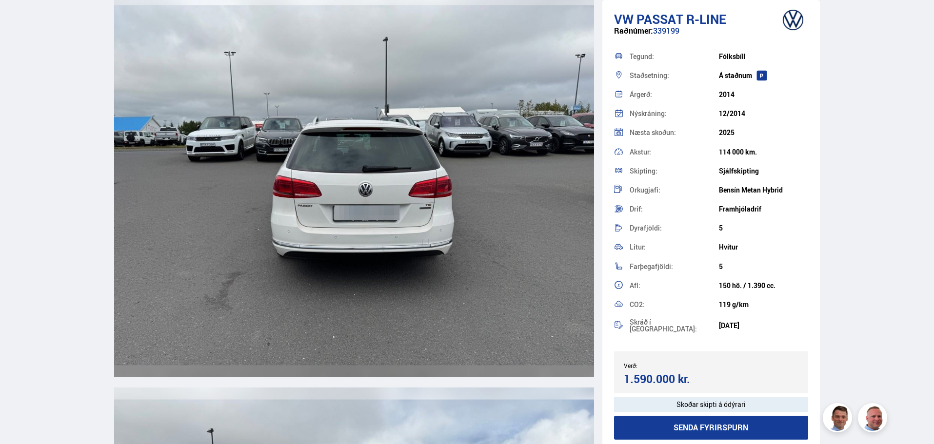
scroll to position [2154, 0]
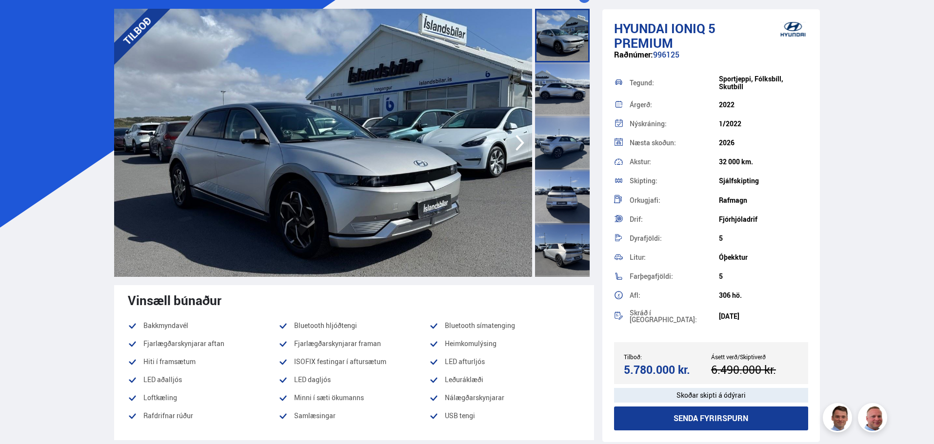
scroll to position [60, 0]
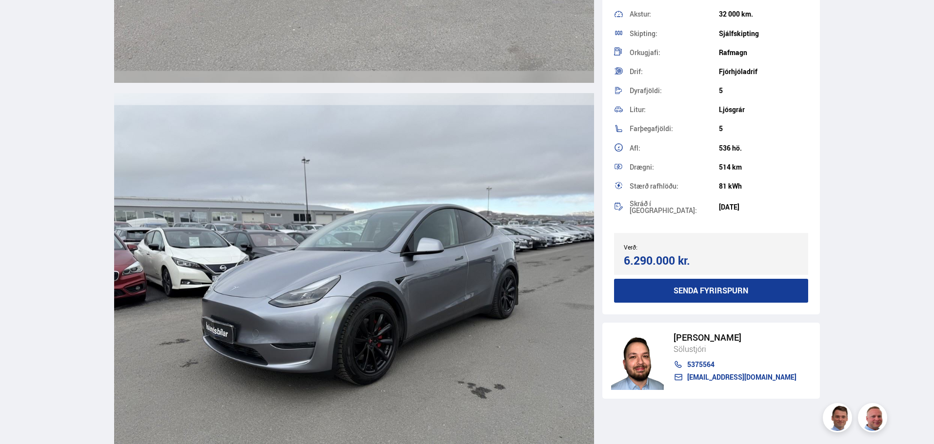
scroll to position [3608, 0]
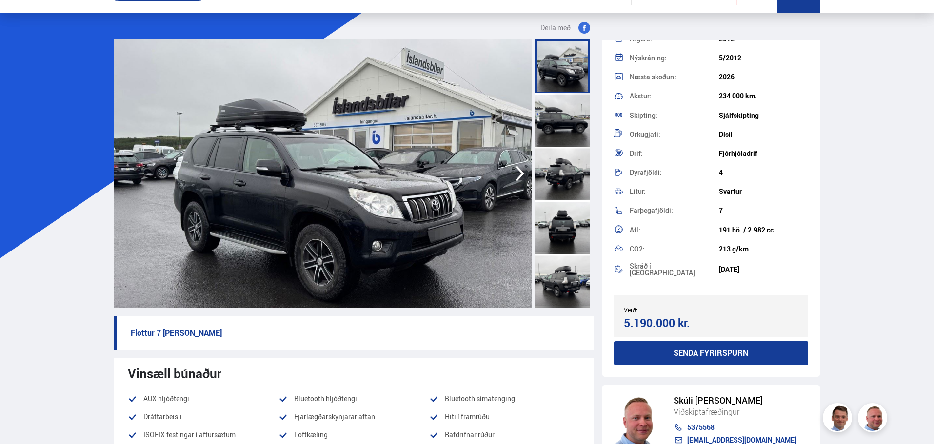
scroll to position [114, 0]
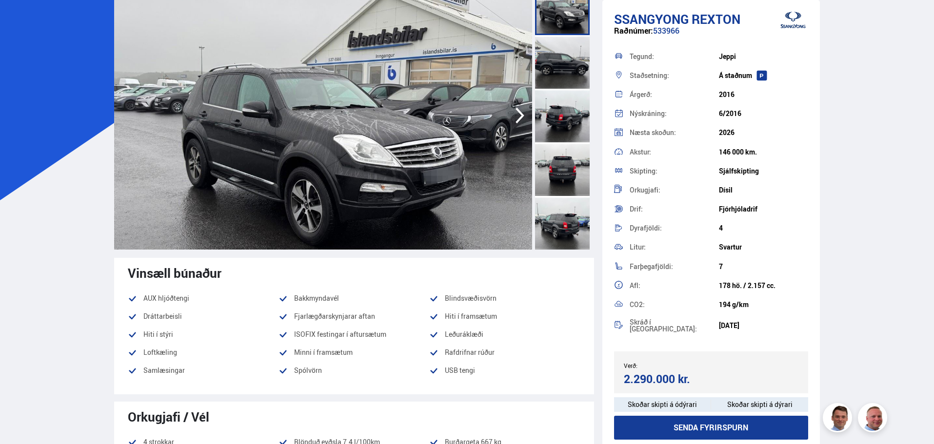
scroll to position [89, 0]
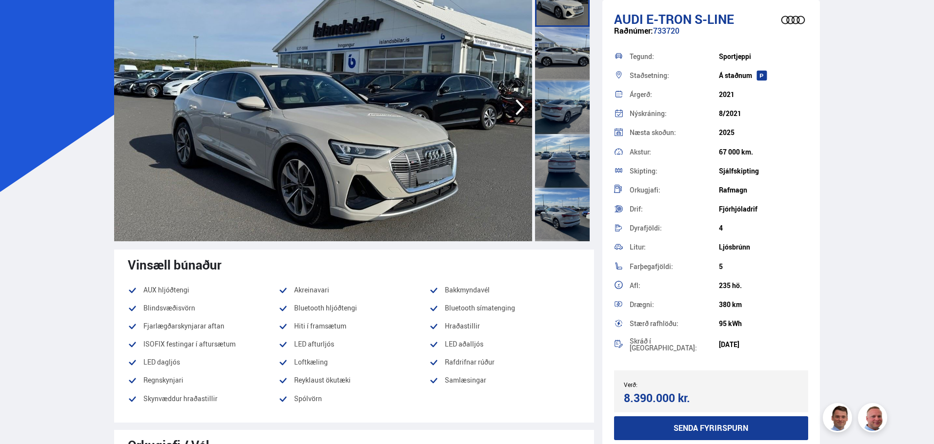
scroll to position [97, 0]
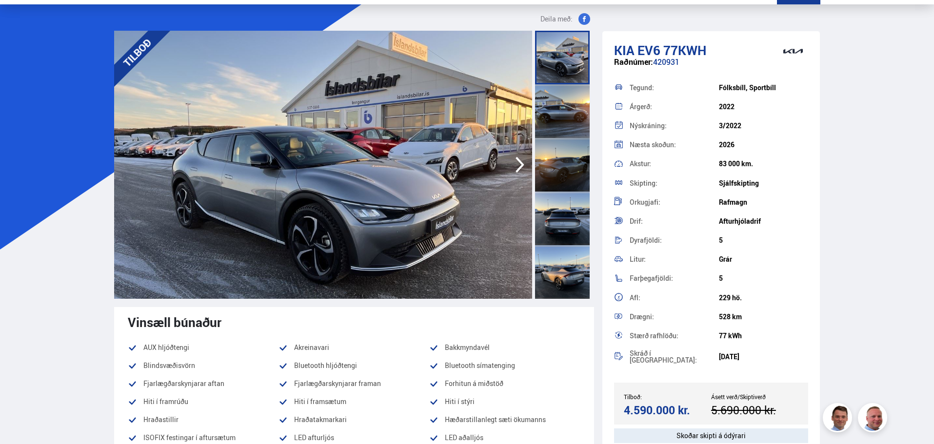
scroll to position [40, 0]
click at [263, 160] on img at bounding box center [323, 164] width 418 height 268
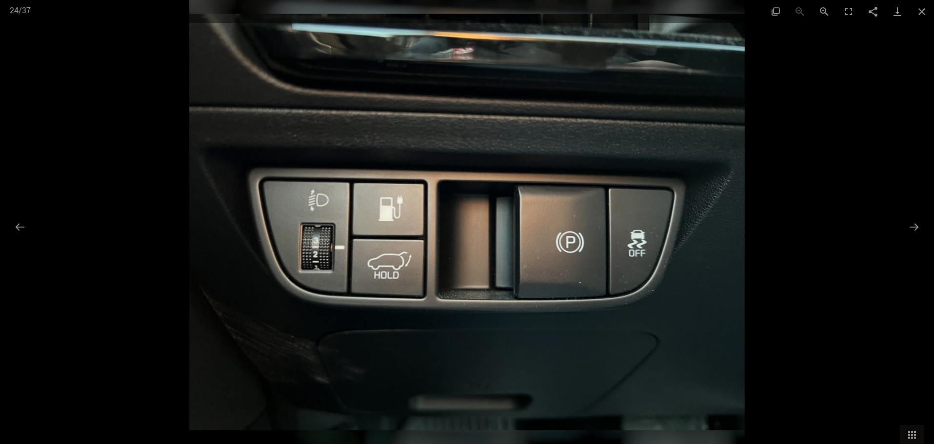
click at [818, 204] on div at bounding box center [467, 222] width 934 height 444
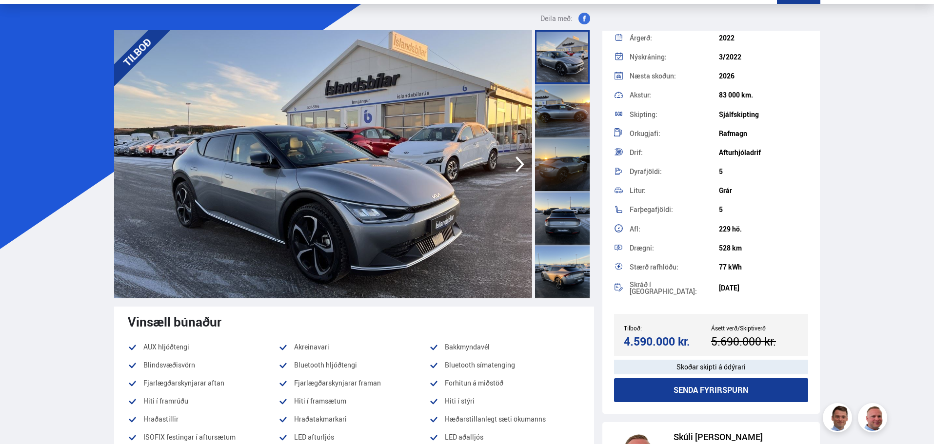
scroll to position [0, 0]
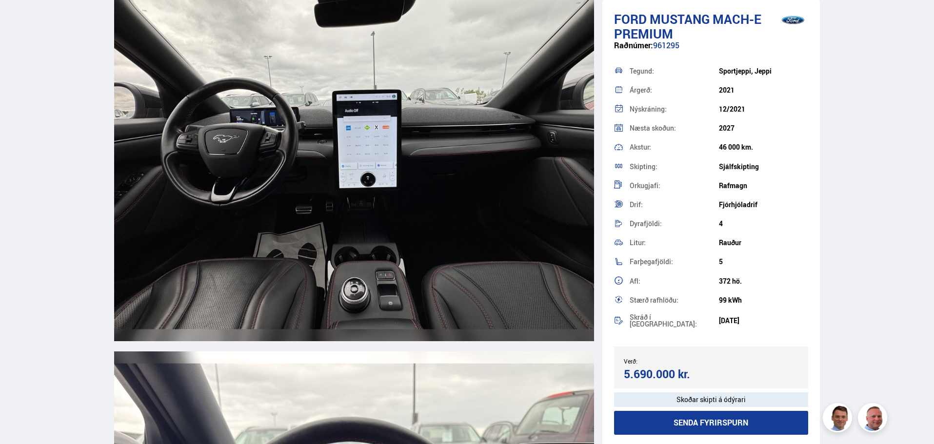
scroll to position [4480, 0]
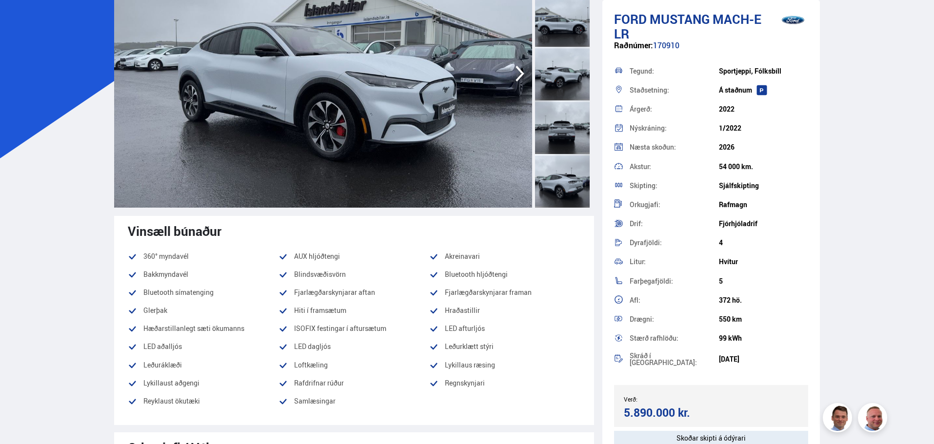
scroll to position [131, 0]
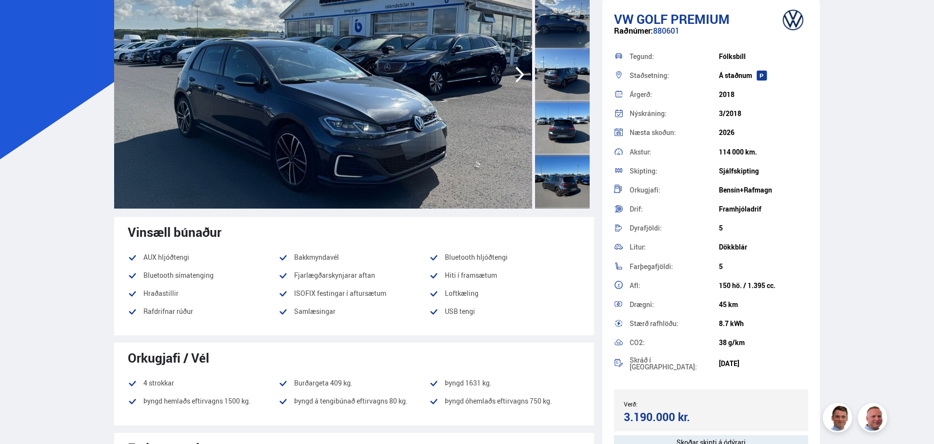
scroll to position [130, 0]
click at [354, 93] on img at bounding box center [323, 74] width 418 height 268
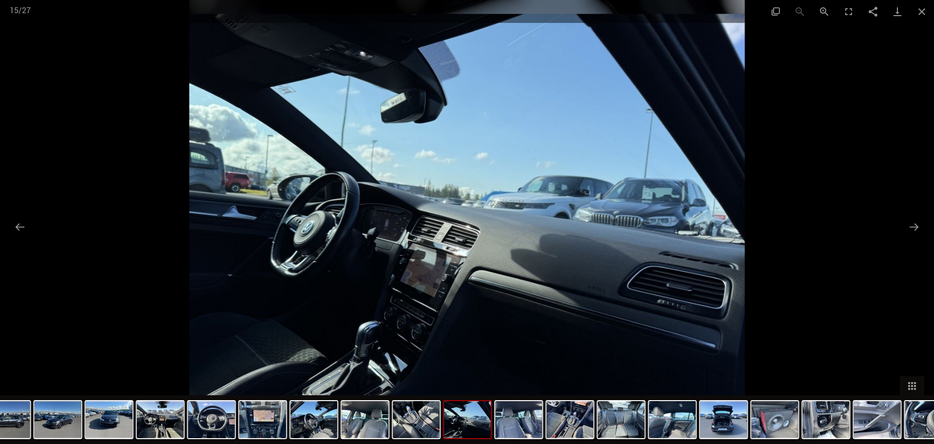
click at [800, 154] on div at bounding box center [467, 222] width 934 height 444
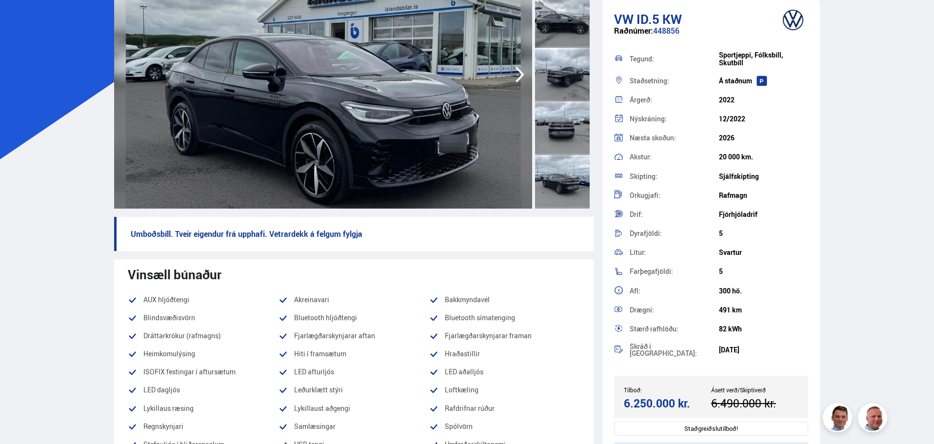
scroll to position [130, 0]
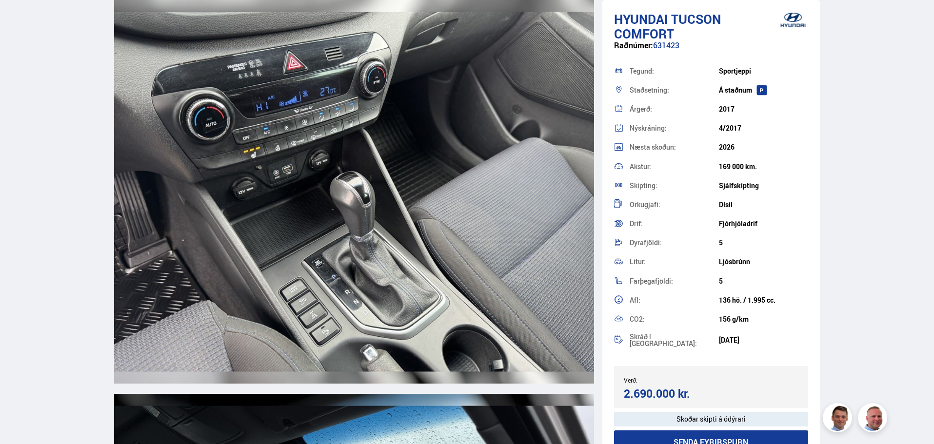
scroll to position [6158, 0]
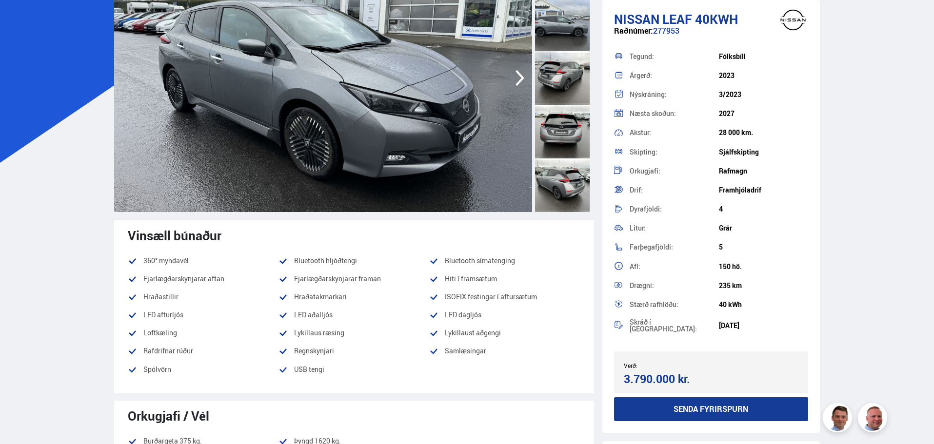
scroll to position [126, 0]
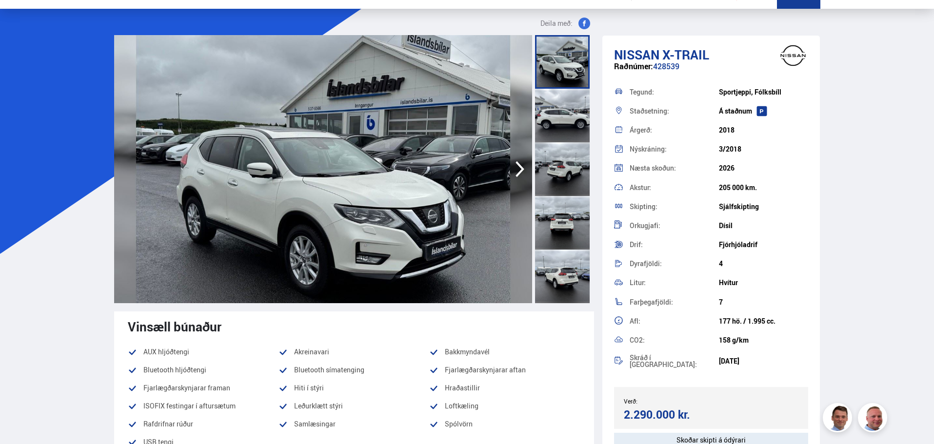
scroll to position [35, 0]
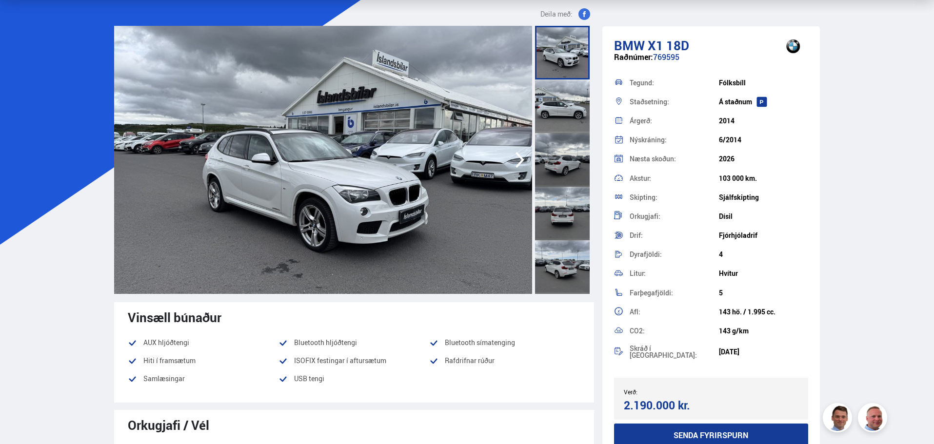
scroll to position [44, 0]
click at [366, 157] on img at bounding box center [323, 159] width 418 height 268
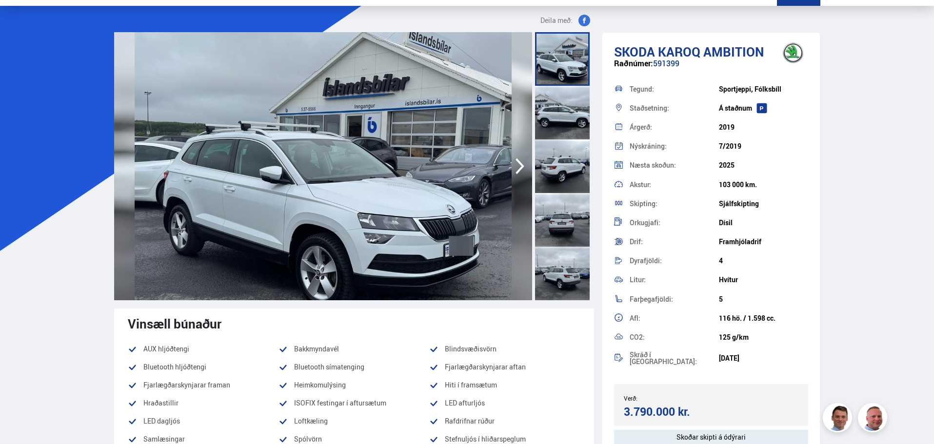
scroll to position [38, 0]
click at [343, 125] on img at bounding box center [323, 166] width 418 height 268
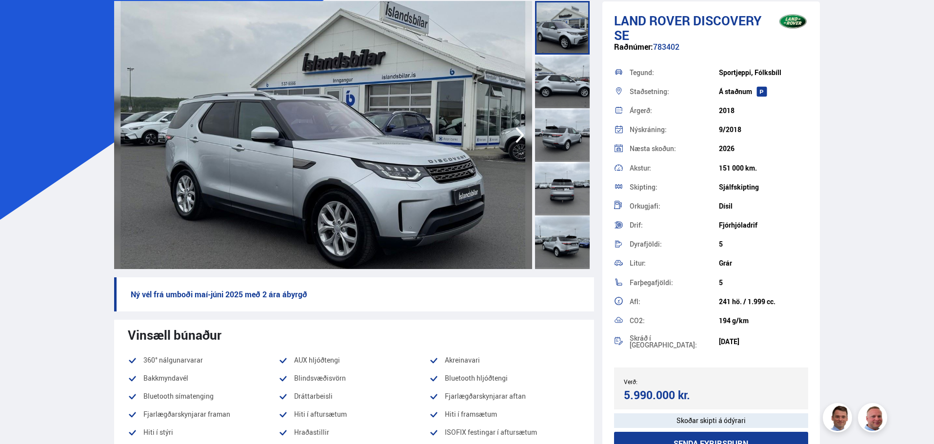
scroll to position [69, 0]
drag, startPoint x: 88, startPoint y: 208, endPoint x: 73, endPoint y: 181, distance: 31.5
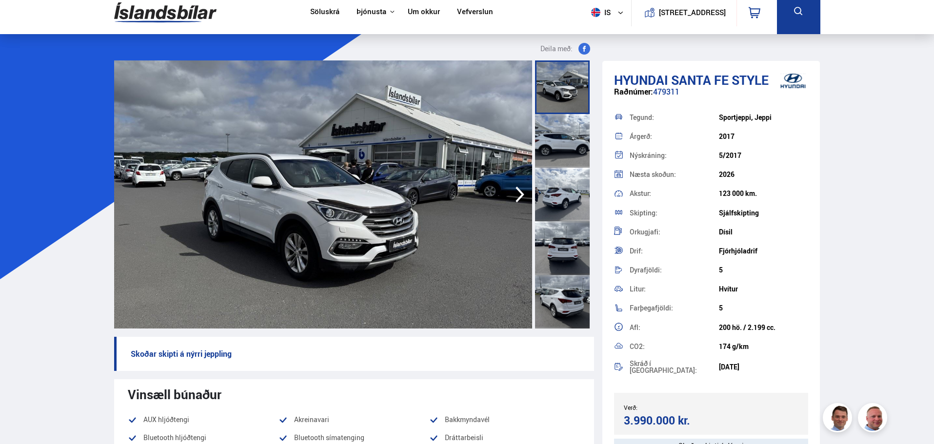
scroll to position [10, 0]
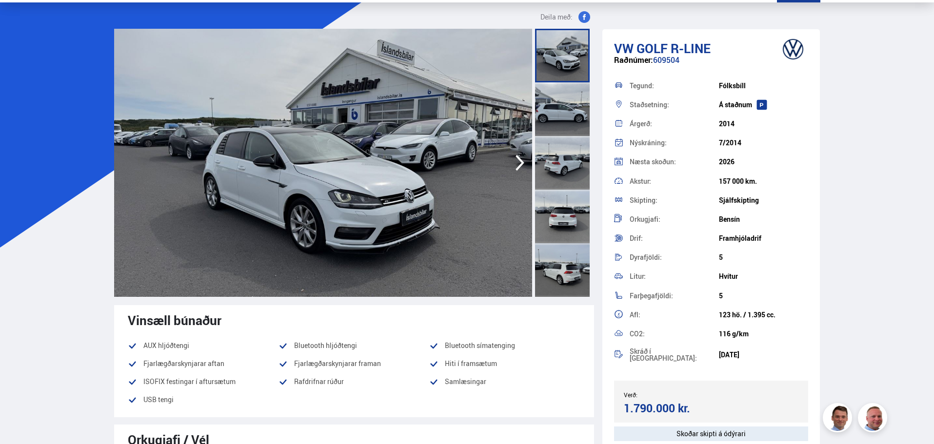
scroll to position [49, 0]
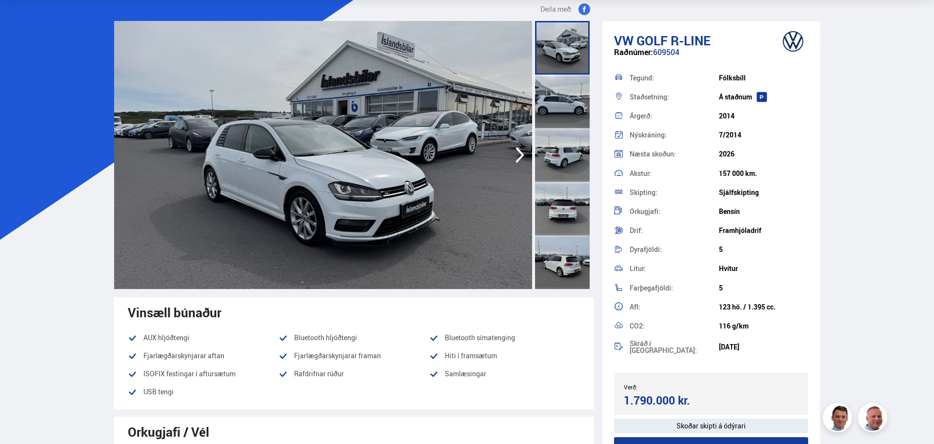
click at [343, 183] on img at bounding box center [323, 155] width 418 height 268
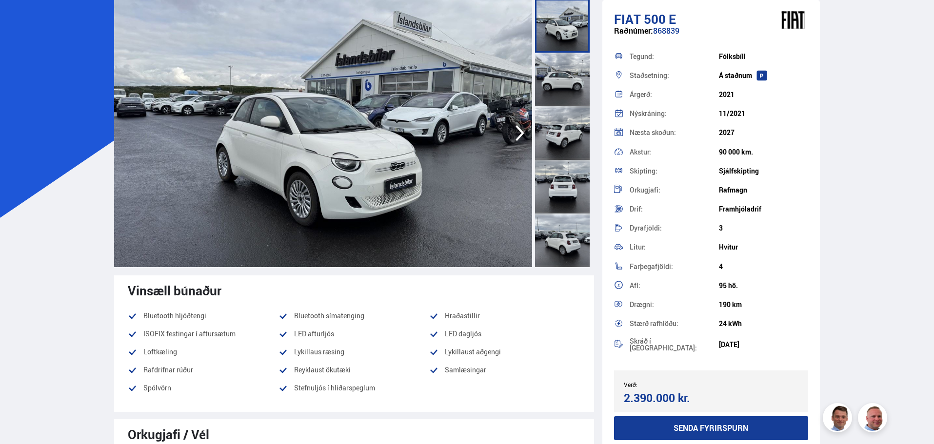
scroll to position [71, 0]
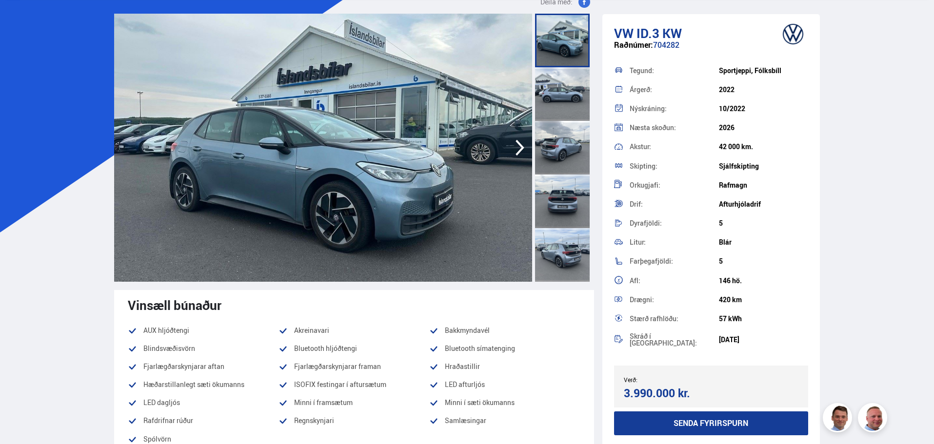
scroll to position [133, 0]
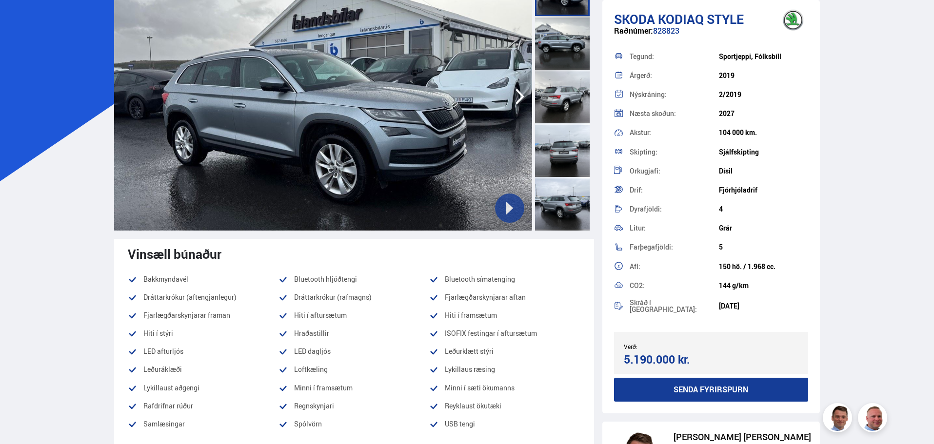
scroll to position [108, 0]
click at [402, 119] on img at bounding box center [323, 96] width 418 height 268
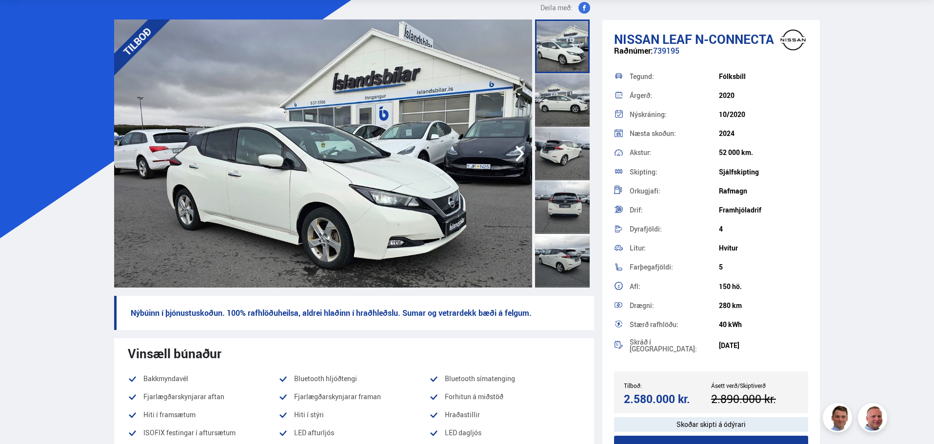
scroll to position [51, 0]
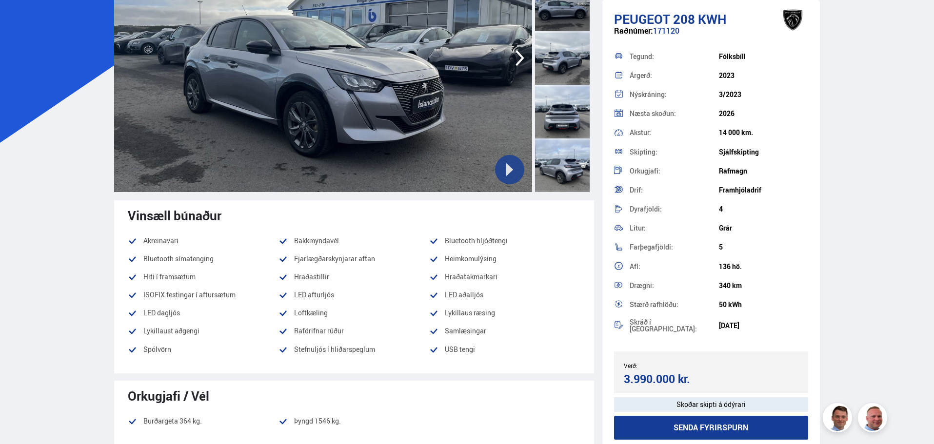
scroll to position [146, 0]
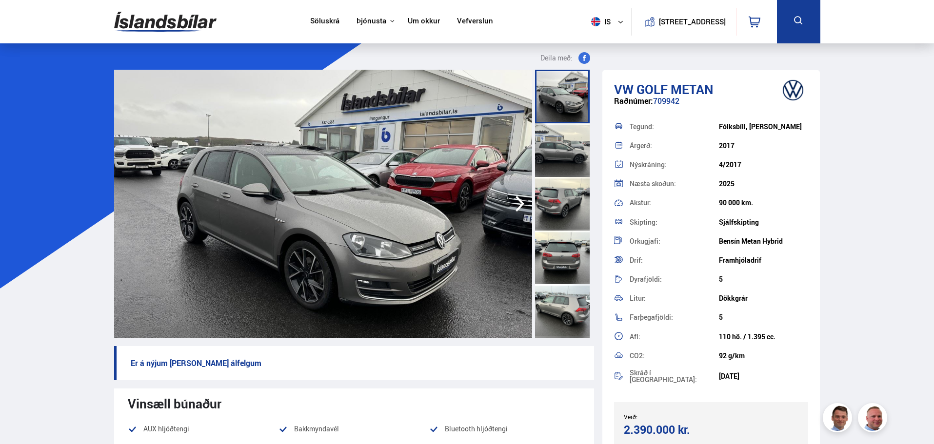
click at [439, 256] on img at bounding box center [323, 204] width 418 height 268
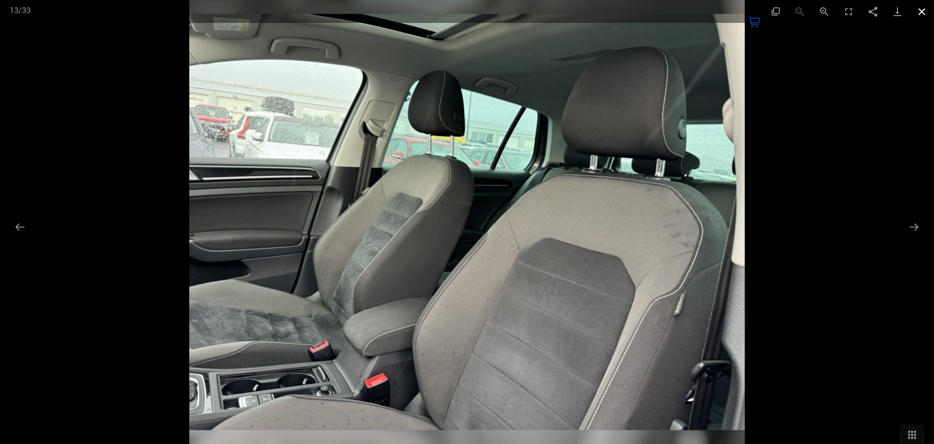
click at [921, 14] on button "Close gallery" at bounding box center [922, 11] width 24 height 23
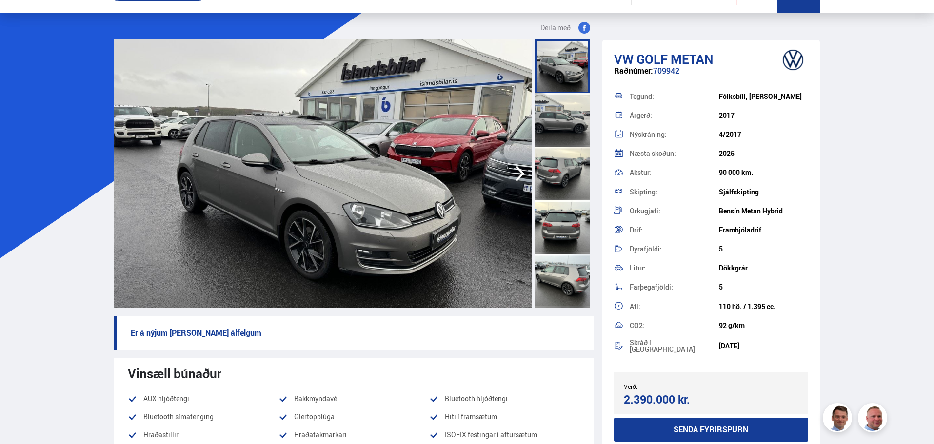
scroll to position [31, 0]
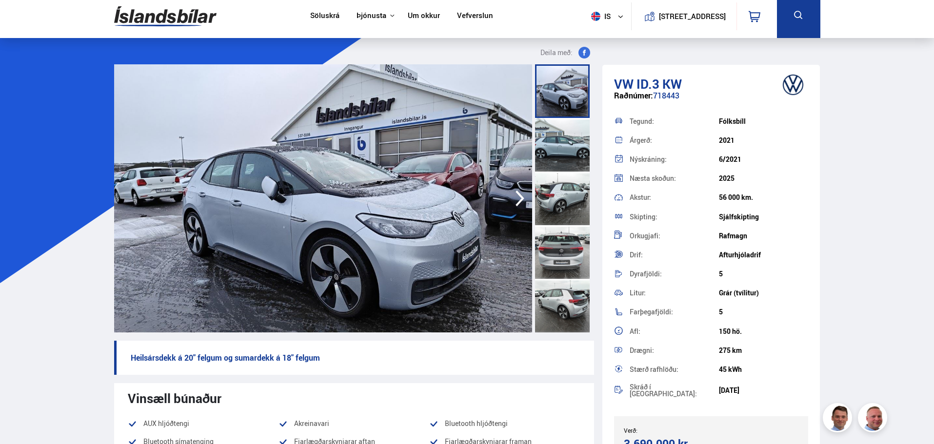
scroll to position [6, 0]
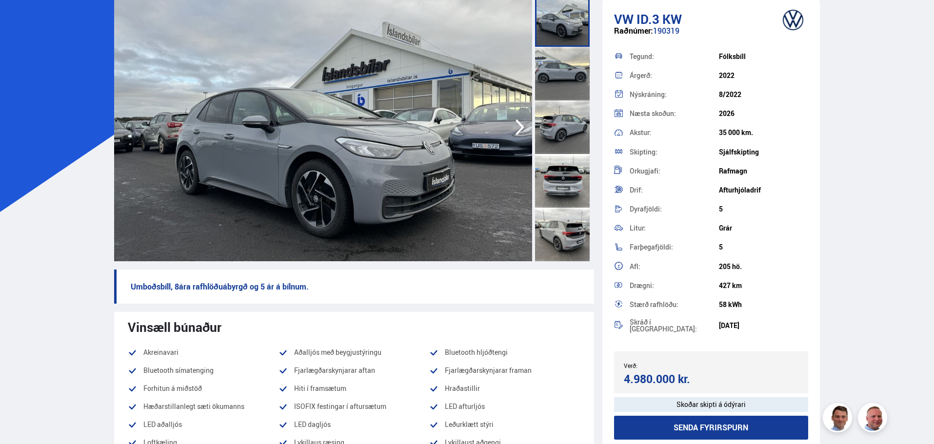
scroll to position [77, 0]
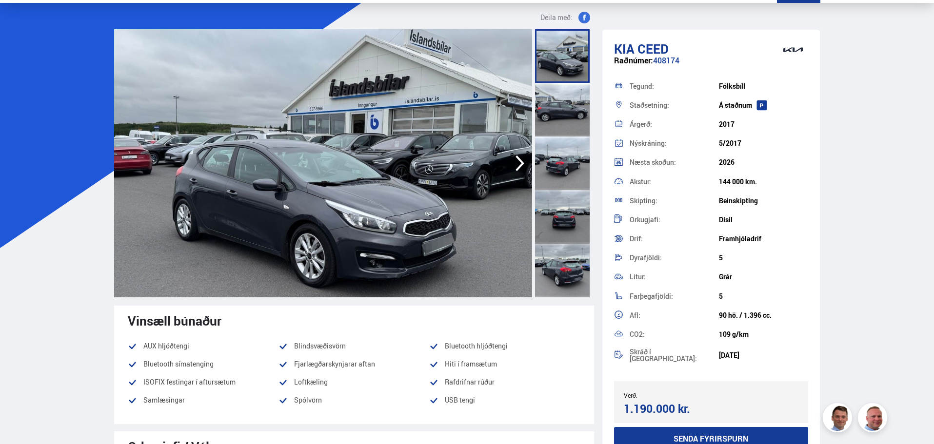
scroll to position [41, 0]
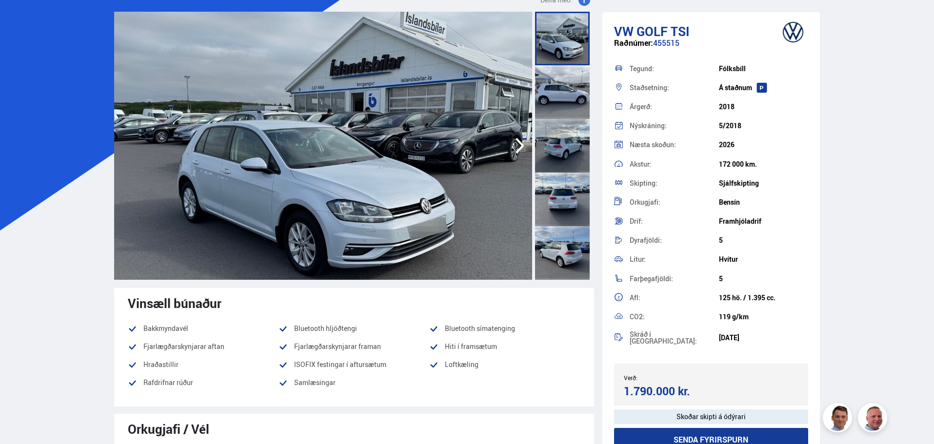
scroll to position [59, 0]
click at [239, 140] on img at bounding box center [323, 145] width 418 height 268
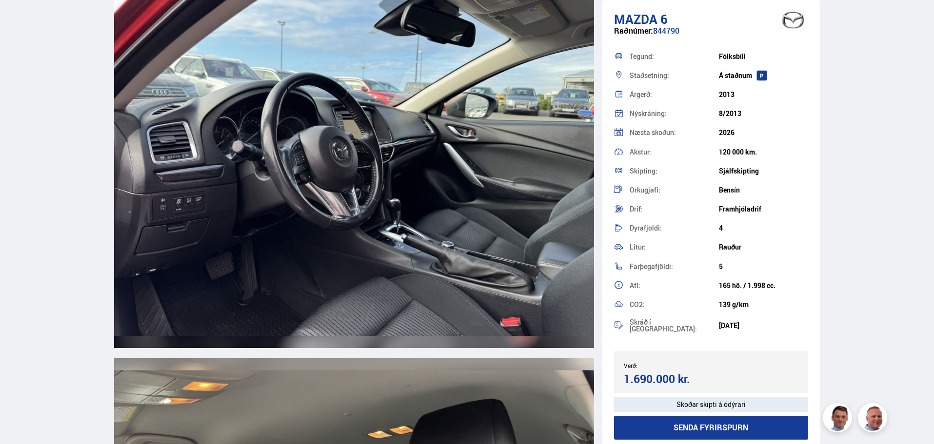
scroll to position [5564, 0]
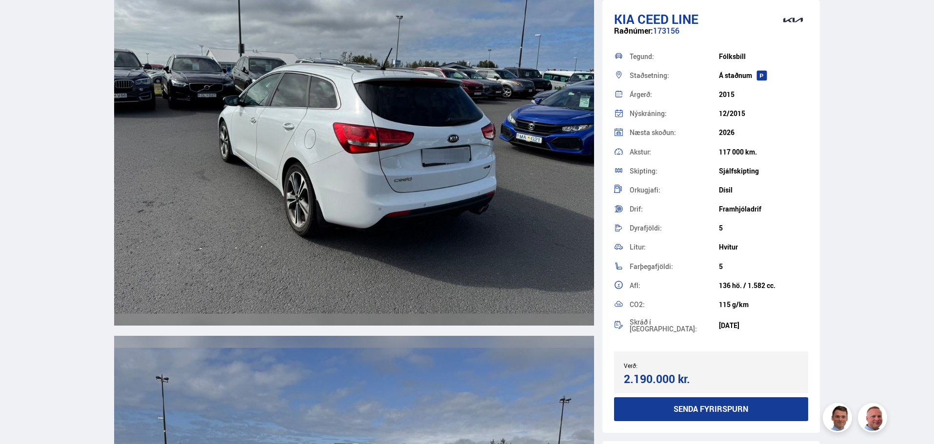
scroll to position [2629, 0]
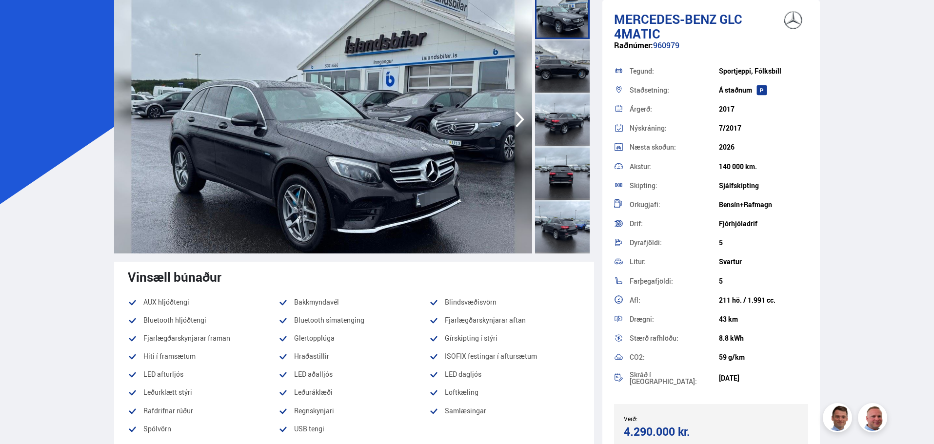
scroll to position [85, 0]
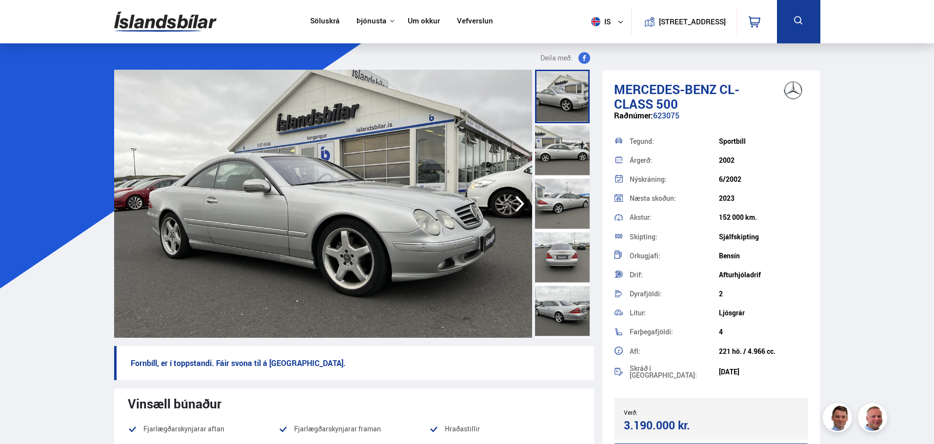
click at [216, 207] on img at bounding box center [323, 204] width 418 height 268
